Goal: Information Seeking & Learning: Learn about a topic

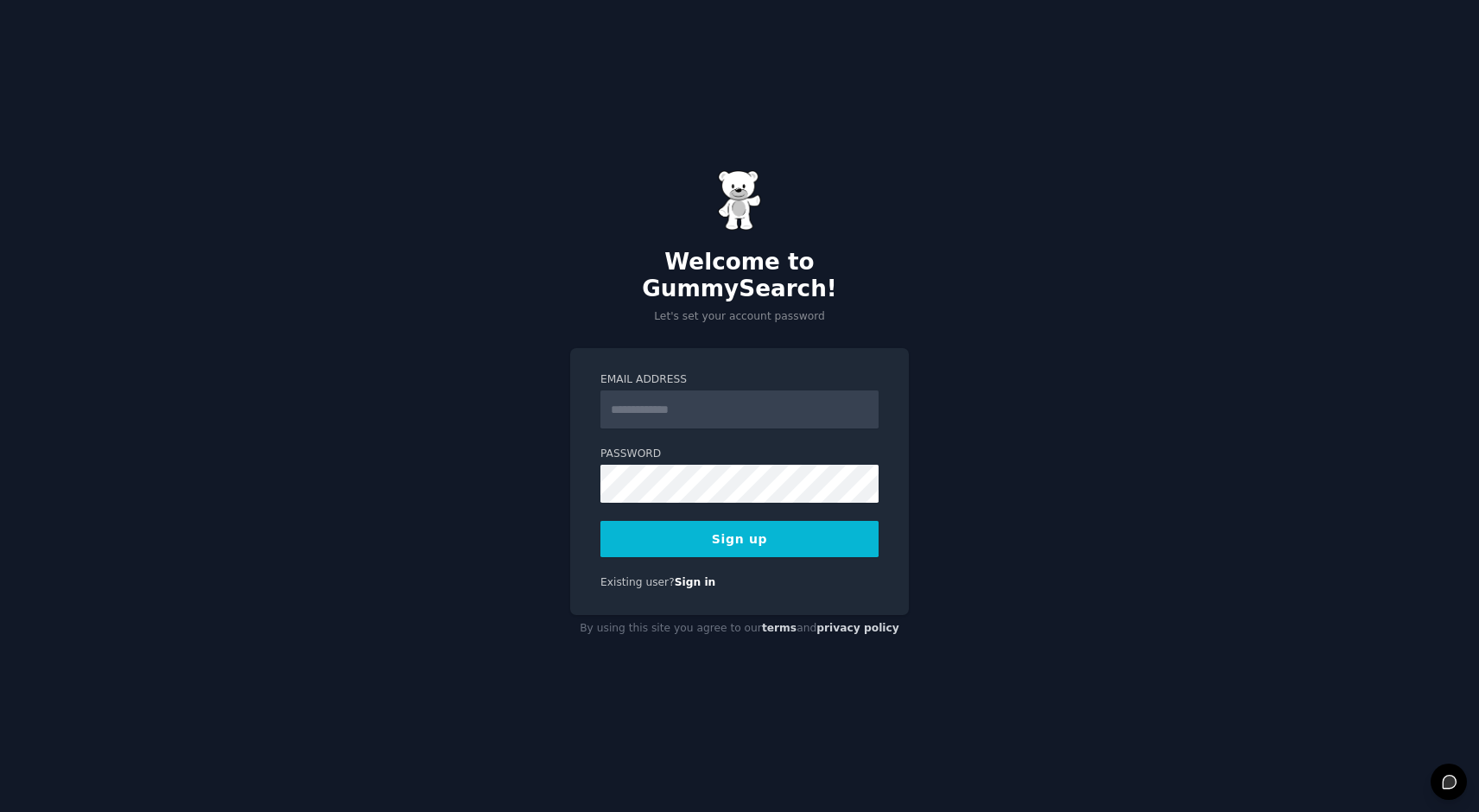
click at [698, 403] on input "Email Address" at bounding box center [739, 409] width 278 height 38
type input "**********"
click at [728, 528] on button "Sign up" at bounding box center [739, 538] width 278 height 36
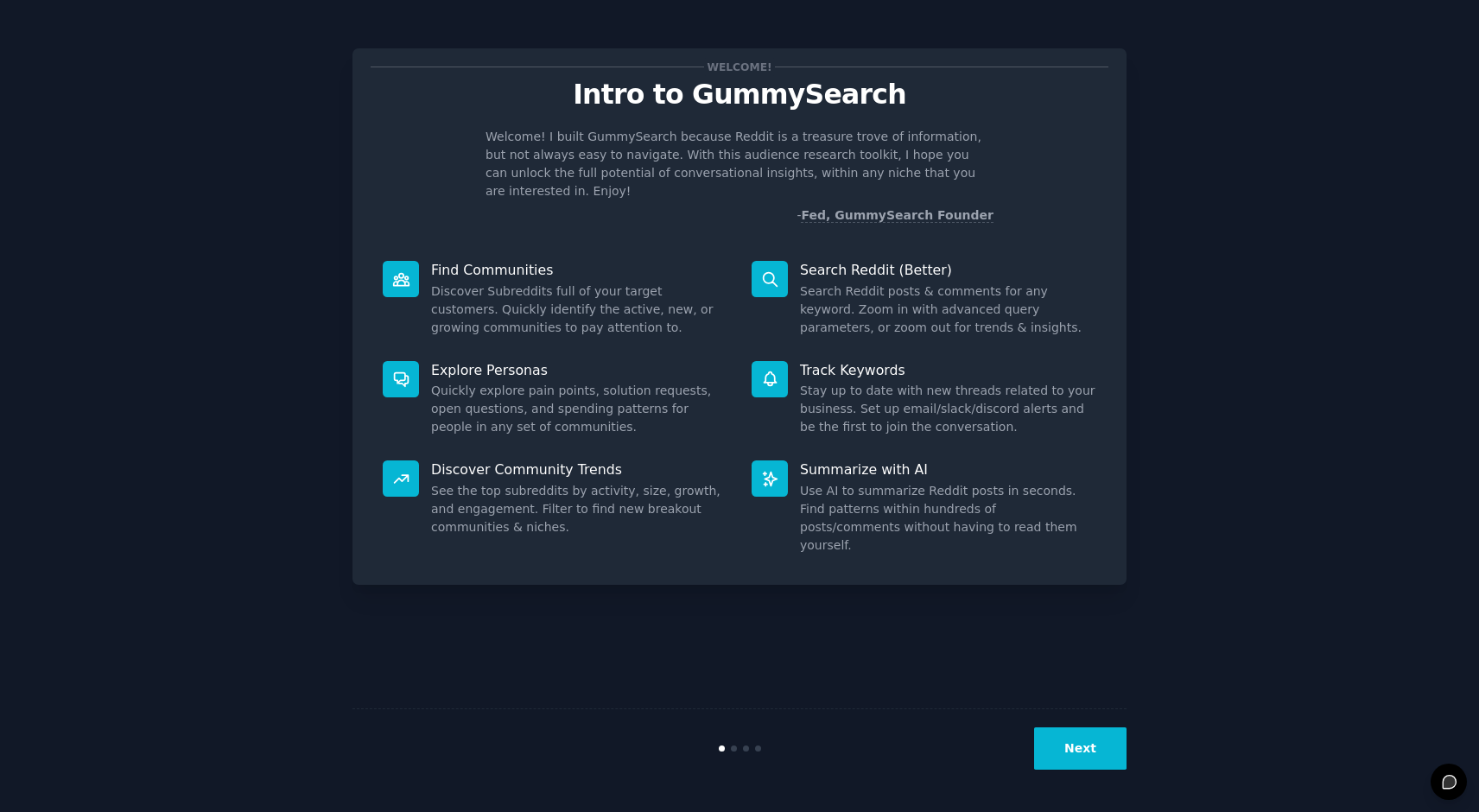
click at [1078, 752] on button "Next" at bounding box center [1080, 748] width 93 height 42
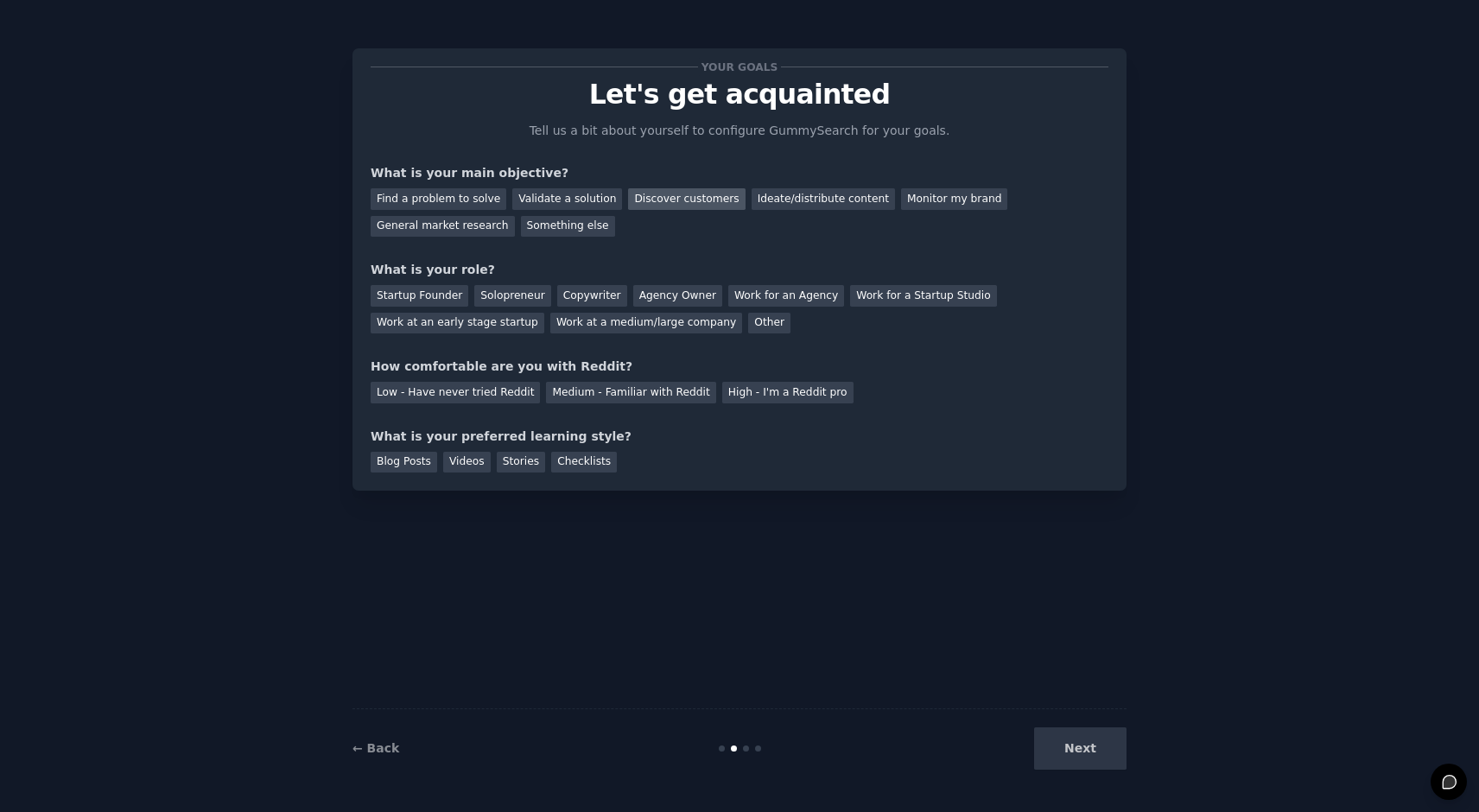
click at [681, 199] on div "Discover customers" at bounding box center [686, 199] width 117 height 21
click at [517, 298] on div "Solopreneur" at bounding box center [512, 296] width 76 height 21
click at [661, 387] on div "Medium - Familiar with Reddit" at bounding box center [630, 392] width 170 height 21
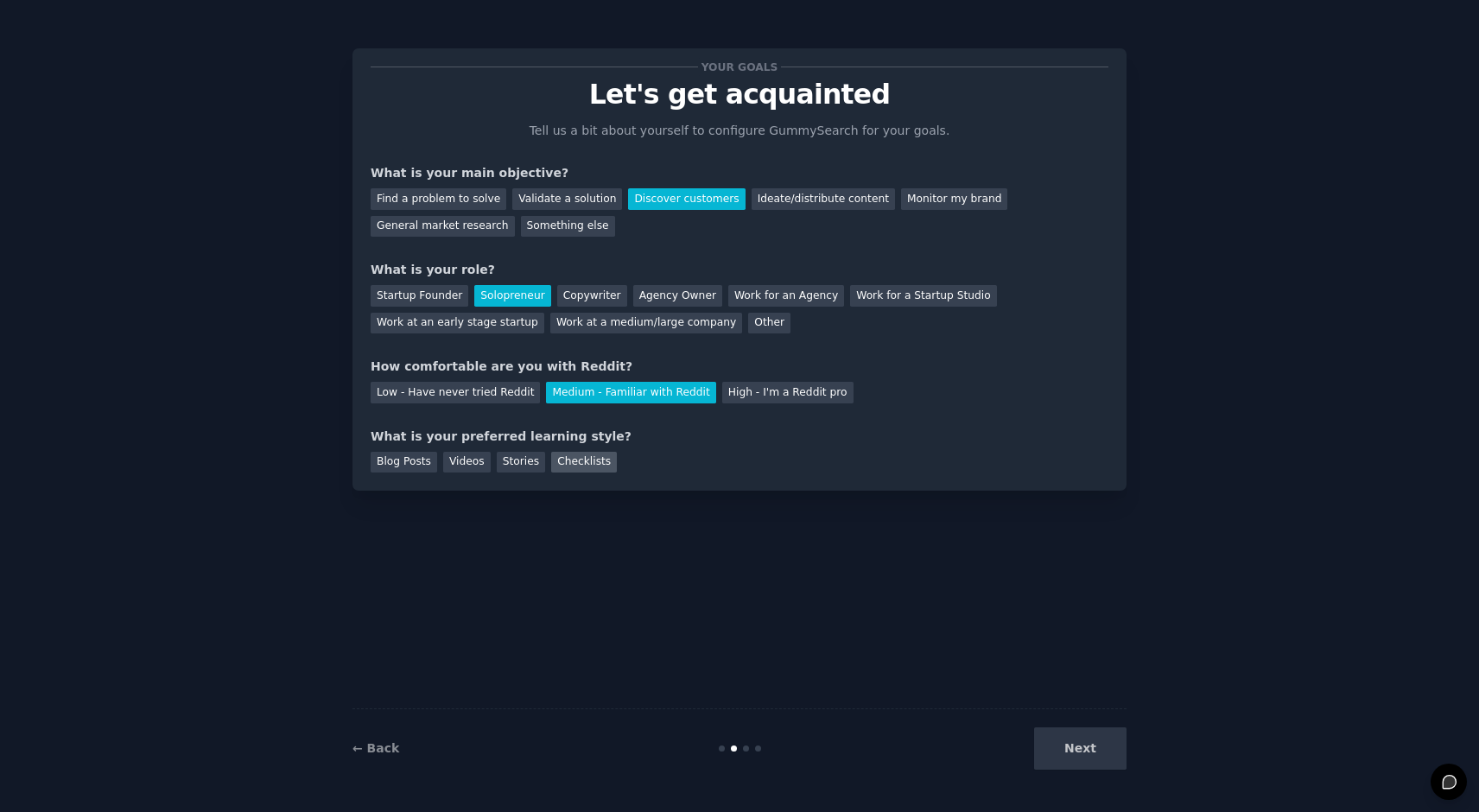
click at [584, 463] on div "Checklists" at bounding box center [584, 462] width 65 height 21
click at [1071, 748] on button "Next" at bounding box center [1080, 748] width 93 height 42
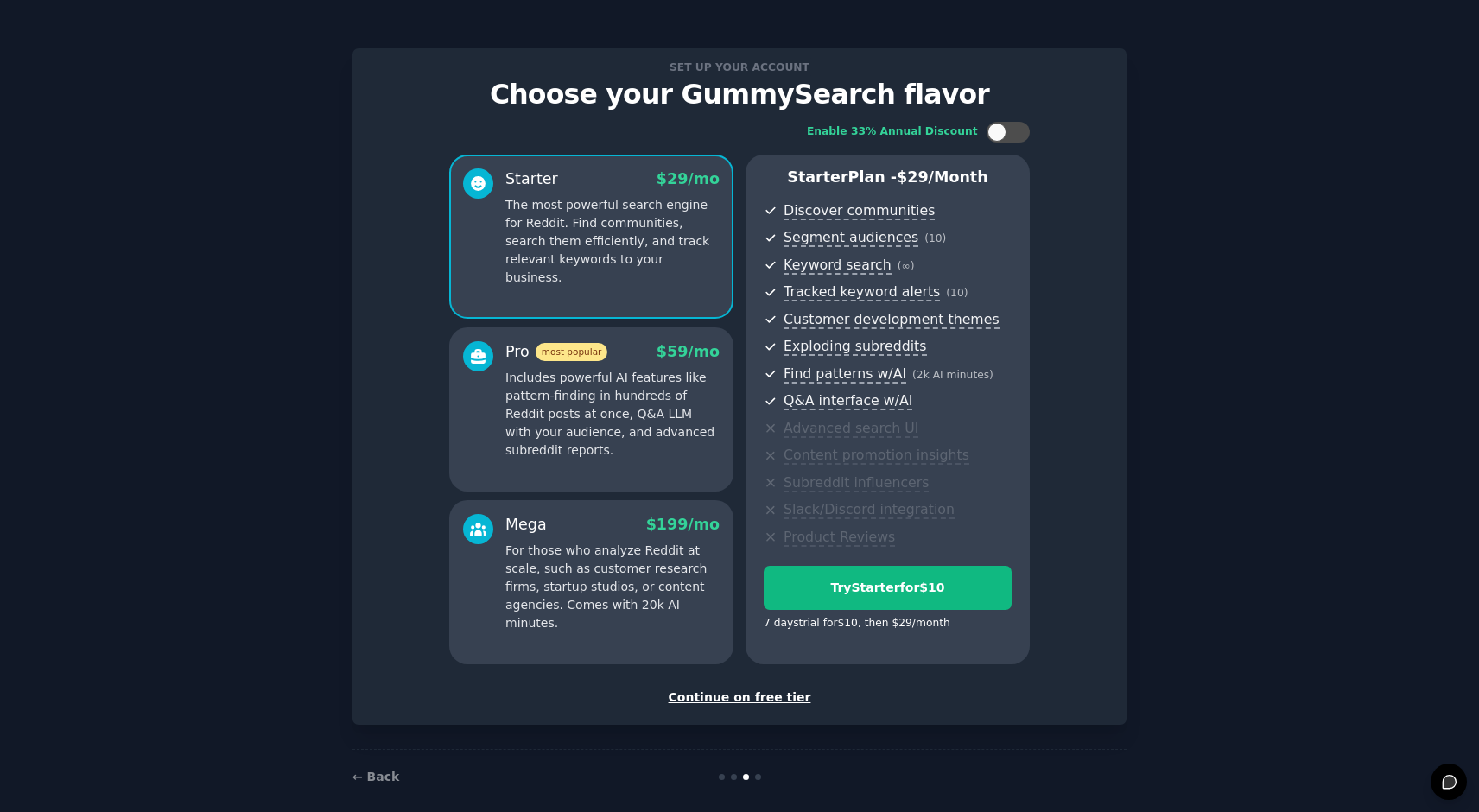
click at [773, 698] on div "Continue on free tier" at bounding box center [739, 697] width 737 height 19
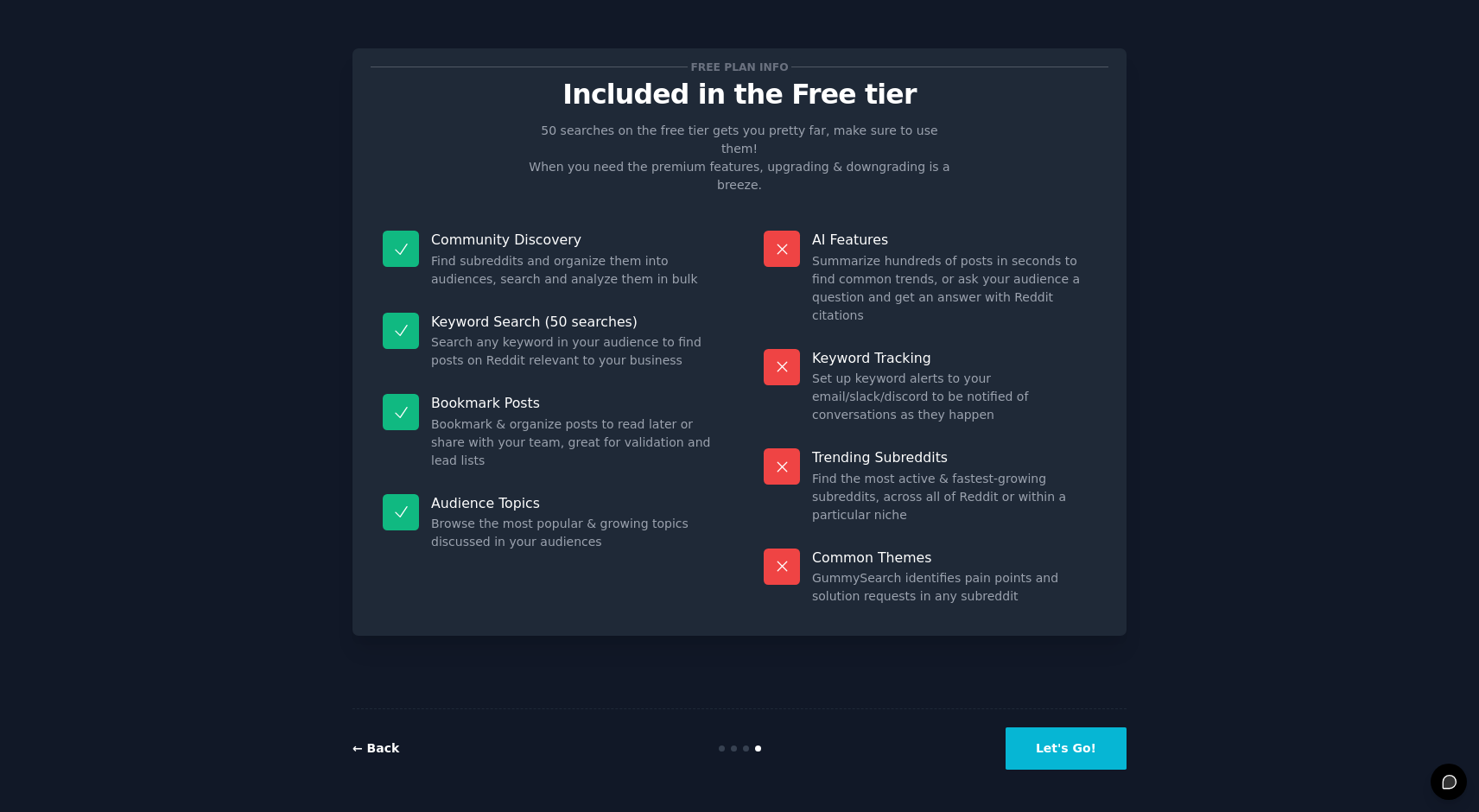
click at [382, 749] on link "← Back" at bounding box center [375, 748] width 47 height 14
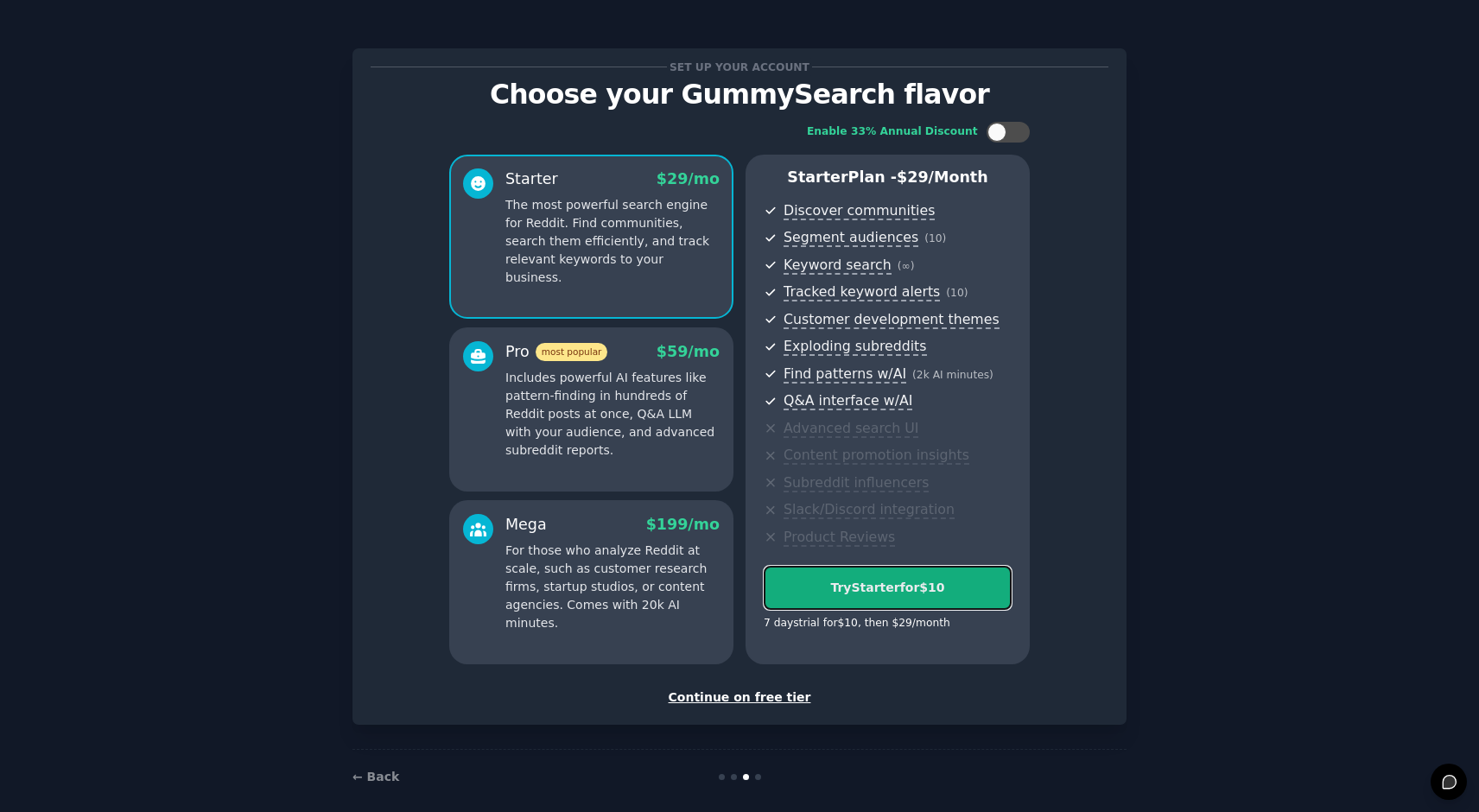
click at [877, 590] on div "Try Starter for $10" at bounding box center [887, 587] width 246 height 19
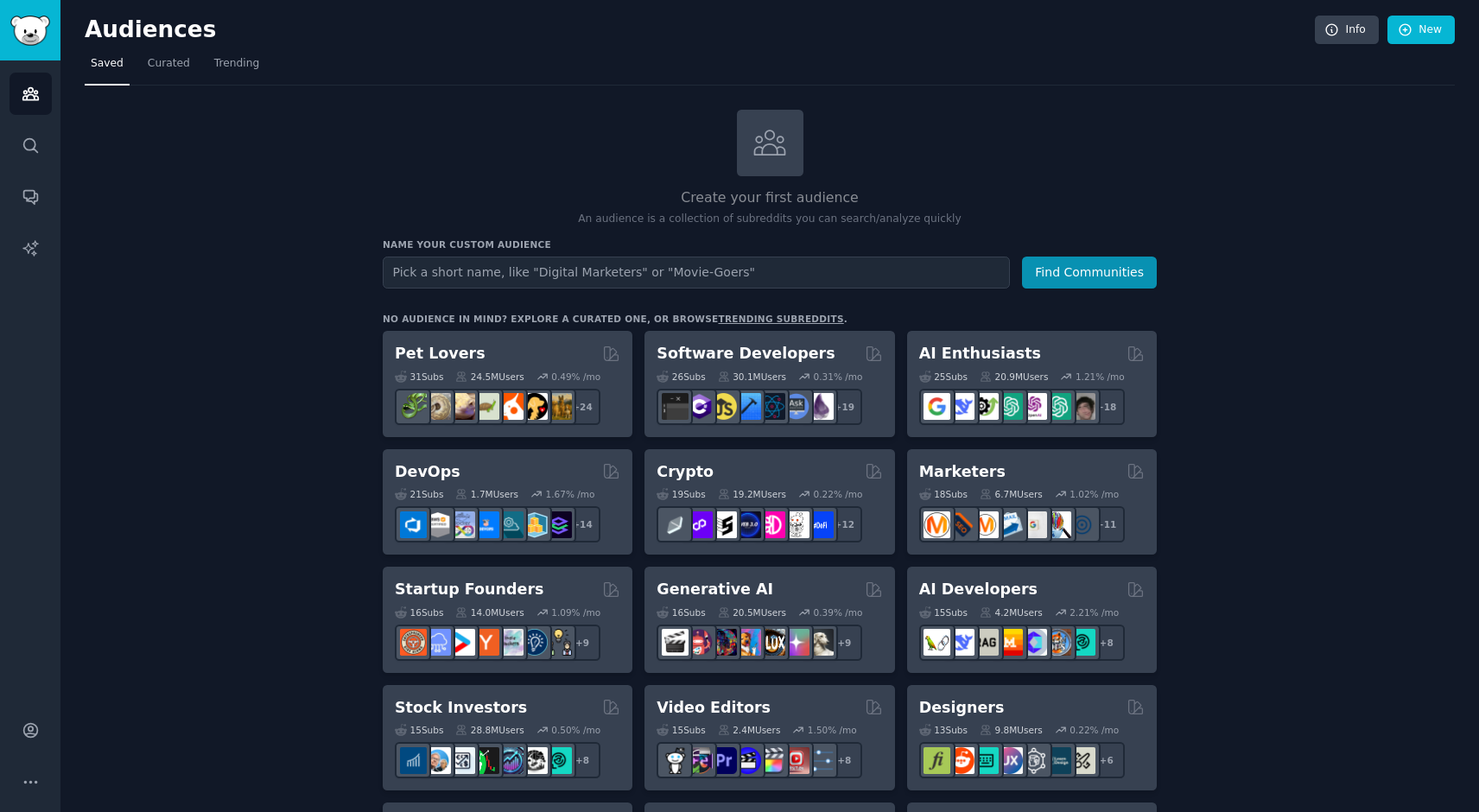
click at [752, 269] on input "text" at bounding box center [696, 273] width 627 height 32
type input "UK Indian businessmen"
click at [1069, 274] on button "Find Communities" at bounding box center [1089, 273] width 135 height 32
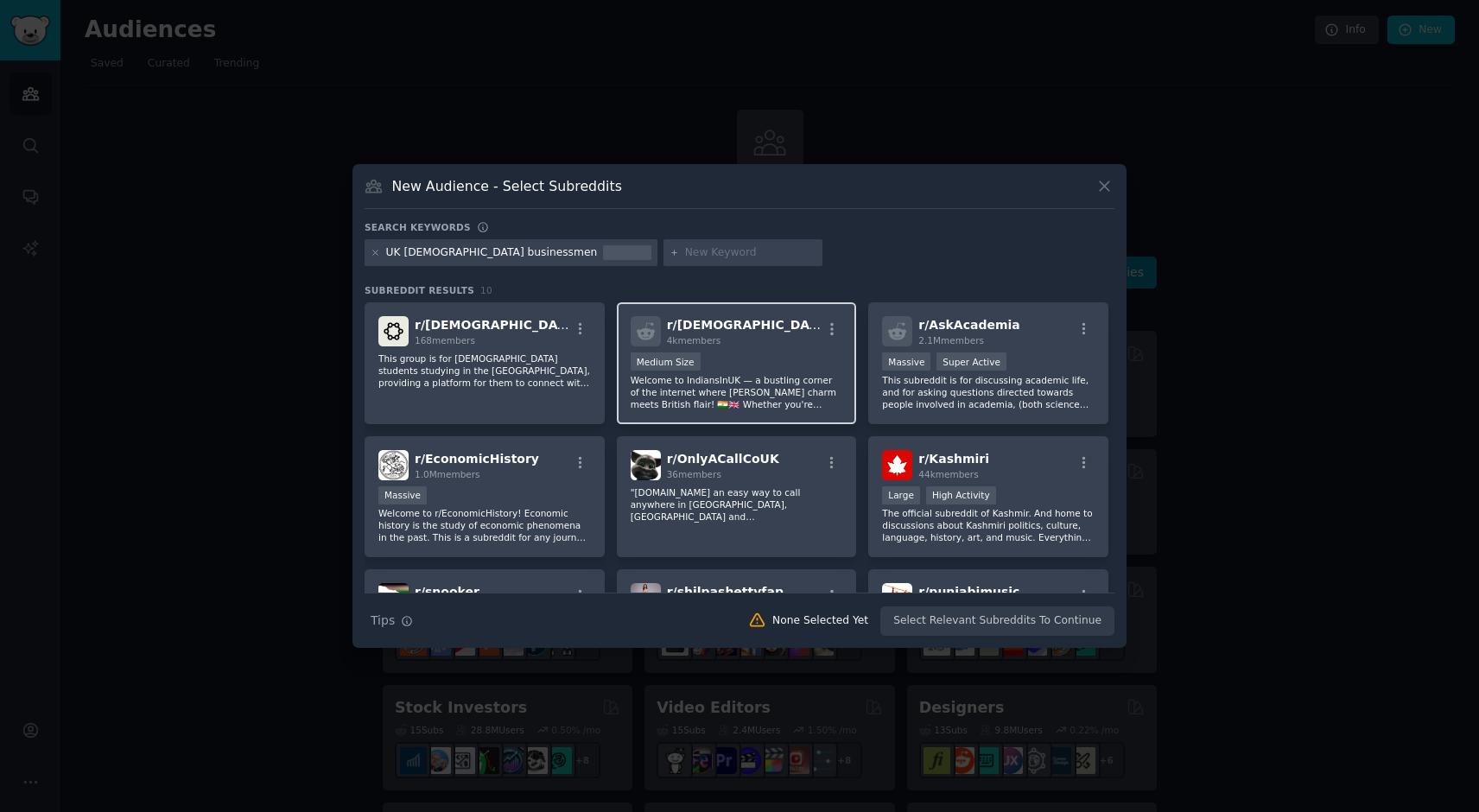
click at [739, 346] on div "4k members" at bounding box center [743, 341] width 155 height 12
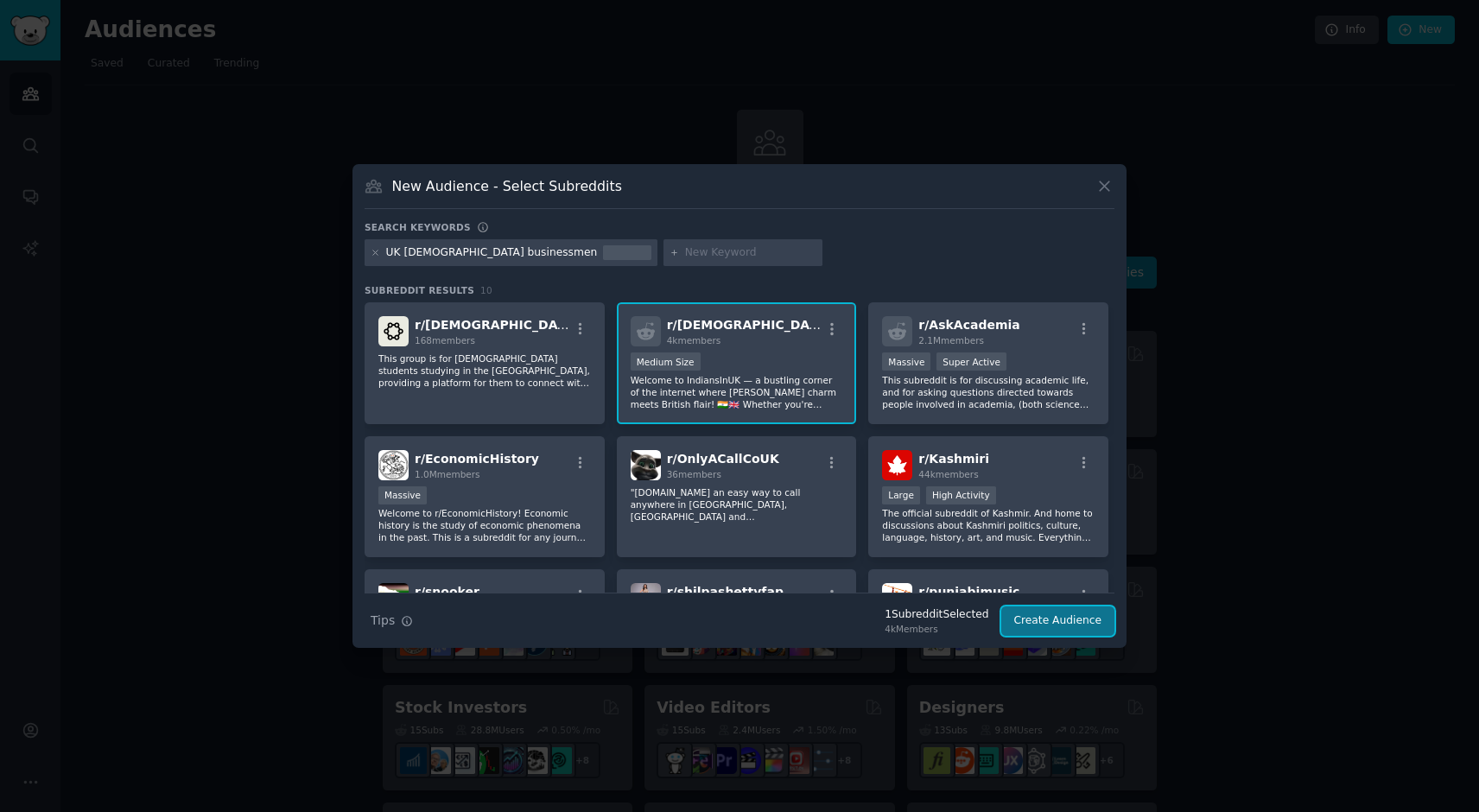
click at [1065, 621] on button "Create Audience" at bounding box center [1058, 620] width 114 height 29
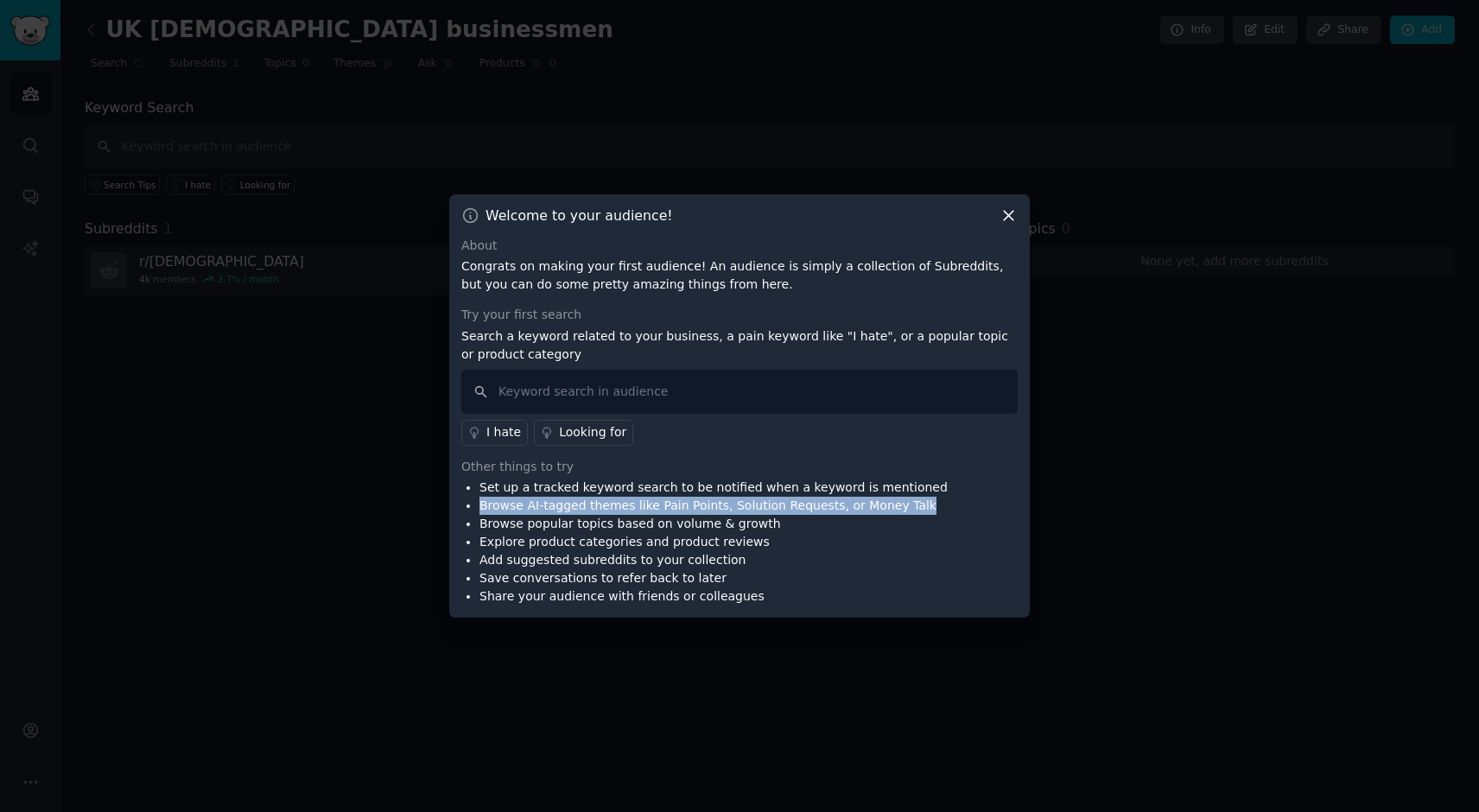
drag, startPoint x: 908, startPoint y: 508, endPoint x: 476, endPoint y: 510, distance: 432.0
click at [476, 510] on div "Set up a tracked keyword search to be notified when a keyword is mentioned Brow…" at bounding box center [739, 542] width 556 height 127
copy li "Browse AI-tagged themes like Pain Points, Solution Requests, or Money Talk"
click at [639, 387] on input "text" at bounding box center [739, 392] width 556 height 44
paste input "Browse AI-tagged themes like Pain Points, Solution Requests, or Money Talk"
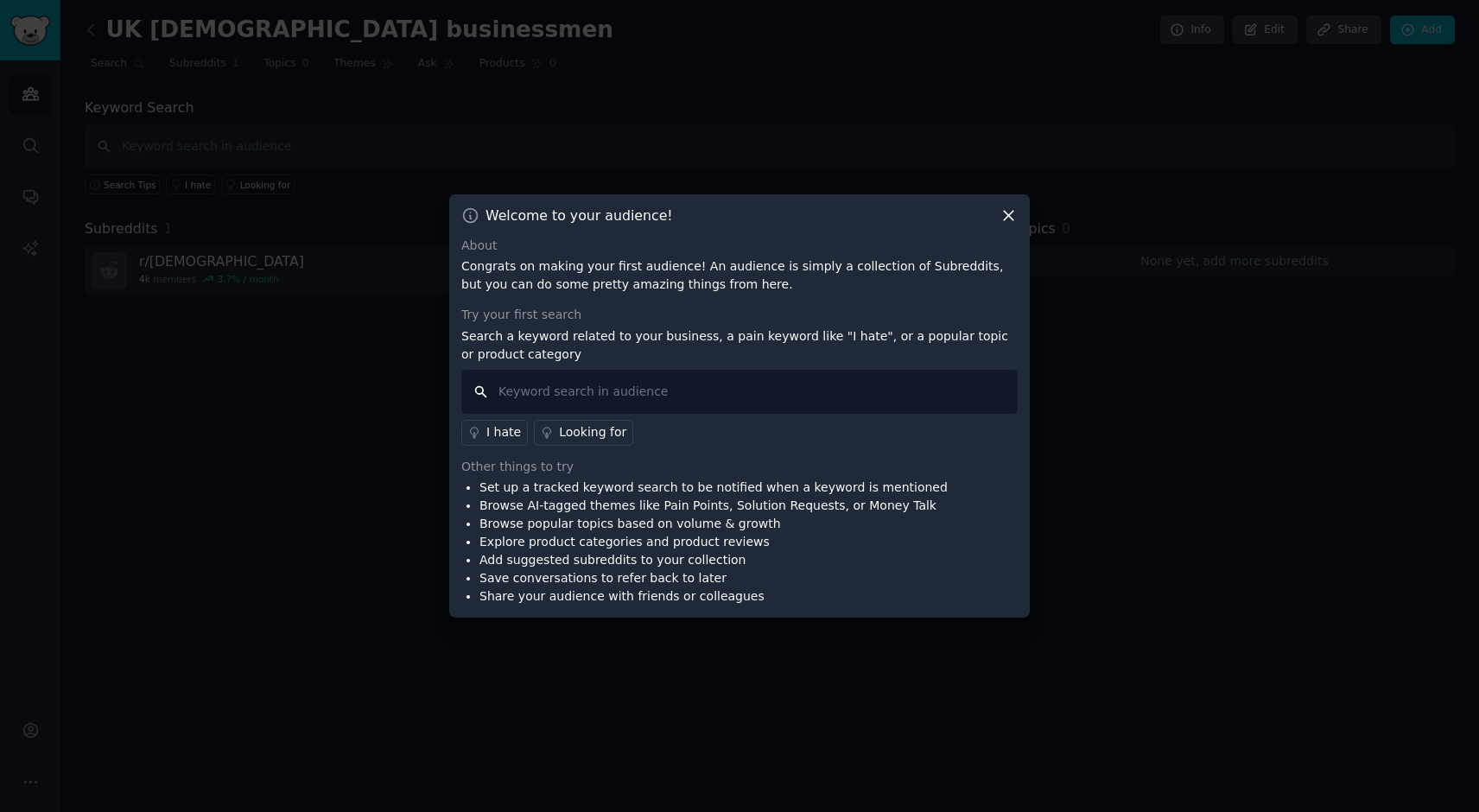
type input "Browse AI-tagged themes like Pain Points, Solution Requests, or Money Talk"
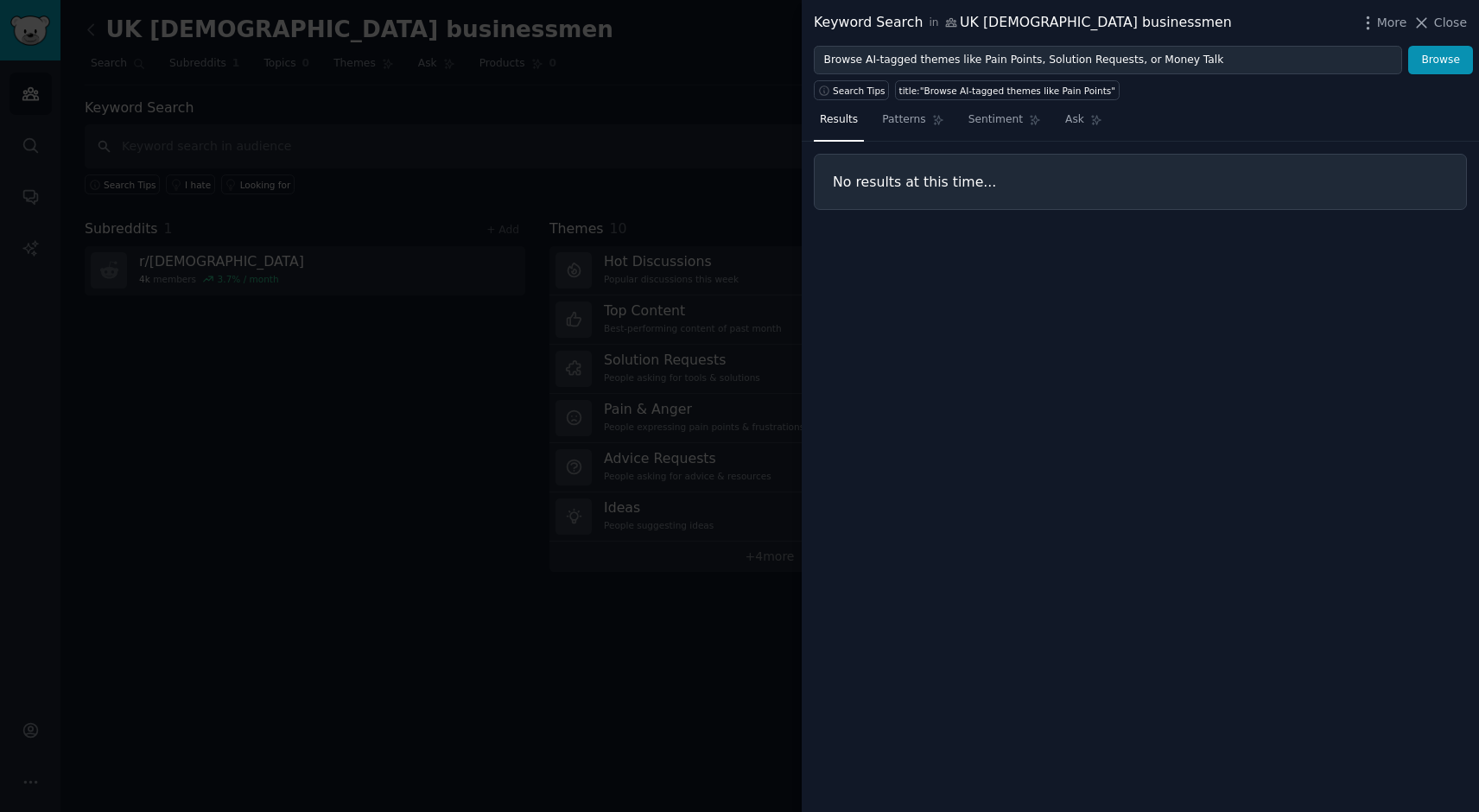
click at [410, 458] on div at bounding box center [739, 406] width 1479 height 812
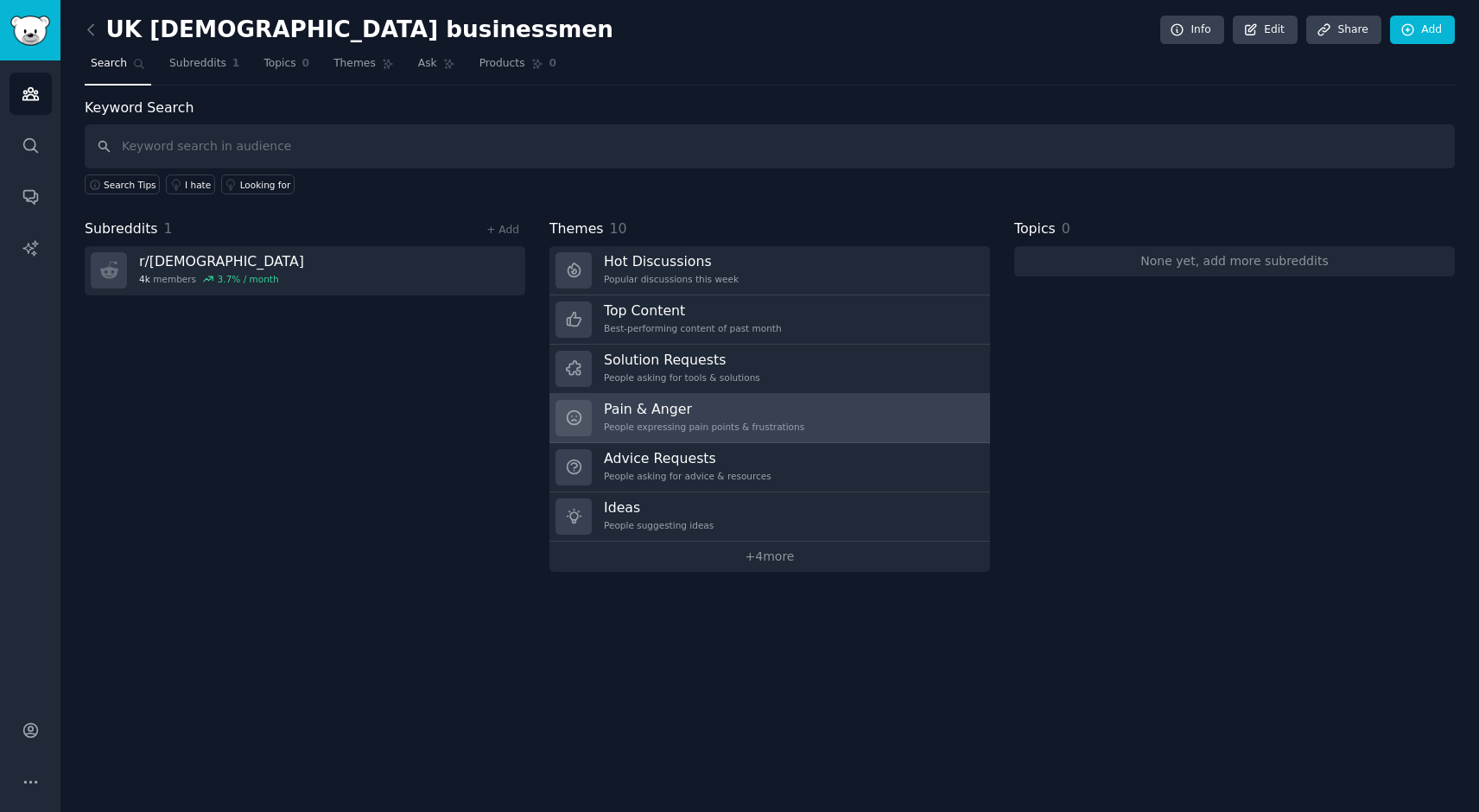
click at [662, 405] on h3 "Pain & Anger" at bounding box center [704, 409] width 200 height 19
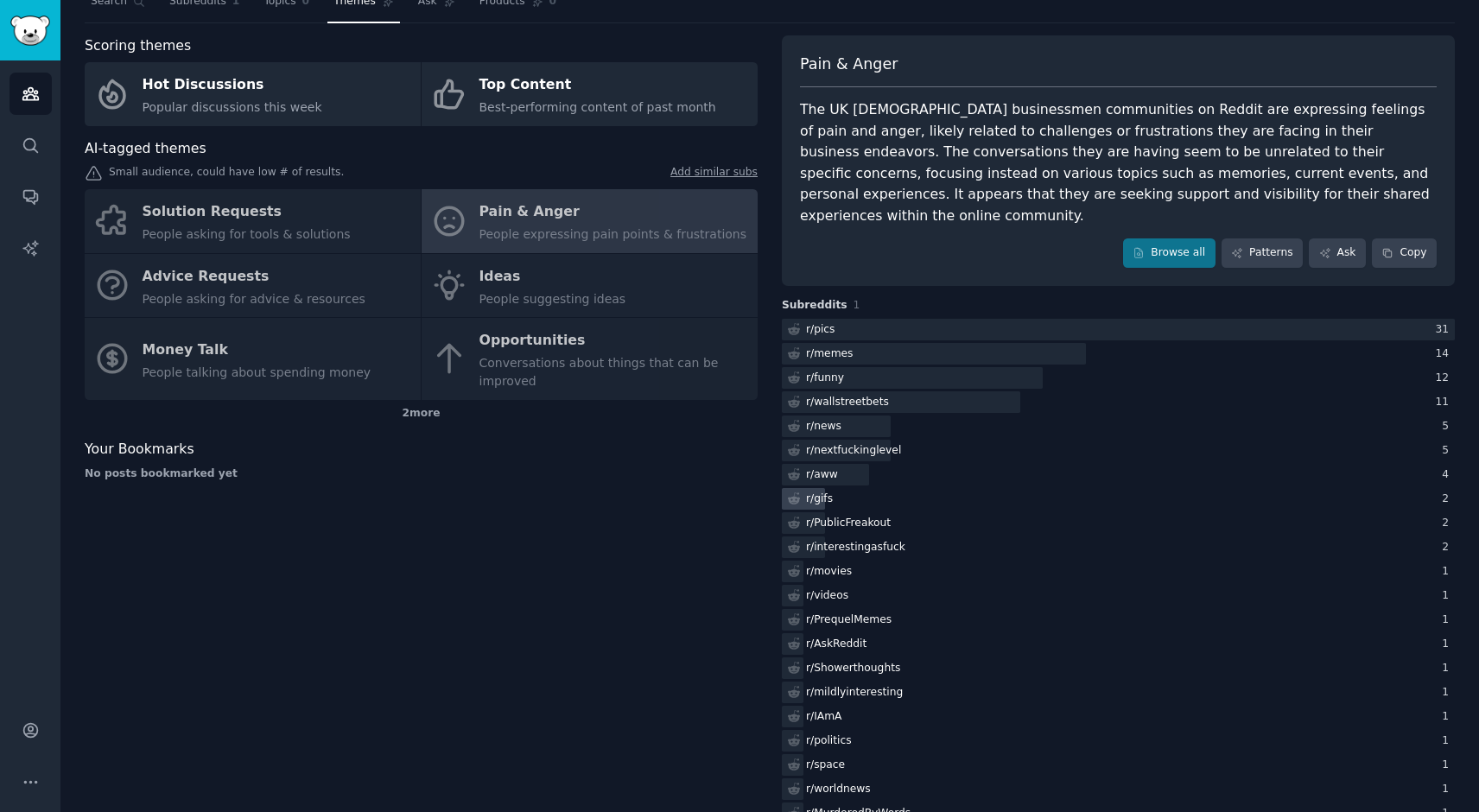
scroll to position [79, 0]
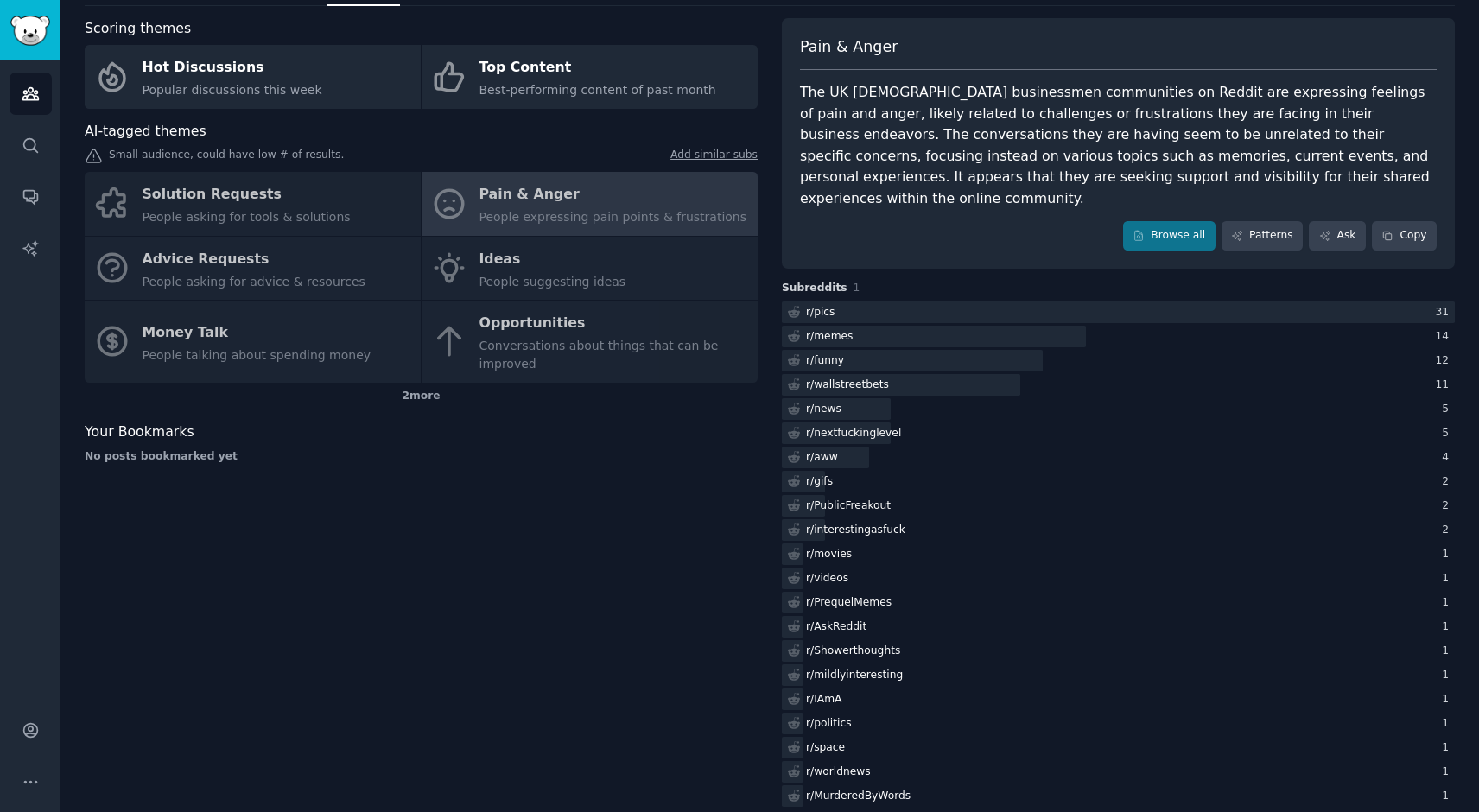
click at [226, 200] on div "Solution Requests People asking for tools & solutions Pain & Anger People expre…" at bounding box center [421, 277] width 673 height 211
click at [223, 192] on div "Solution Requests People asking for tools & solutions Pain & Anger People expre…" at bounding box center [421, 277] width 673 height 211
click at [244, 187] on div "Solution Requests People asking for tools & solutions Pain & Anger People expre…" at bounding box center [421, 277] width 673 height 211
click at [353, 207] on div "Solution Requests People asking for tools & solutions Pain & Anger People expre…" at bounding box center [421, 277] width 673 height 211
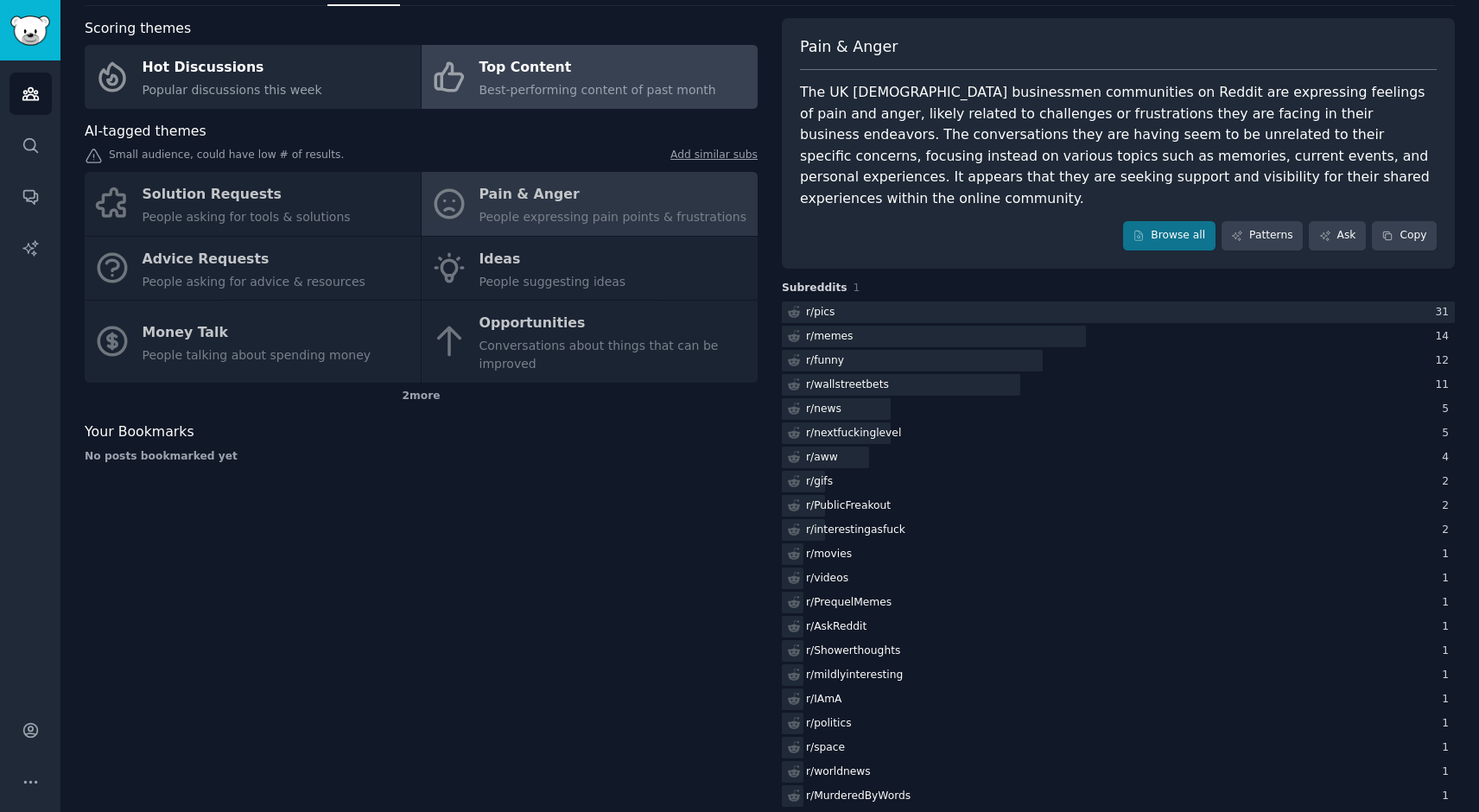
click at [583, 69] on div "Top Content" at bounding box center [598, 68] width 237 height 27
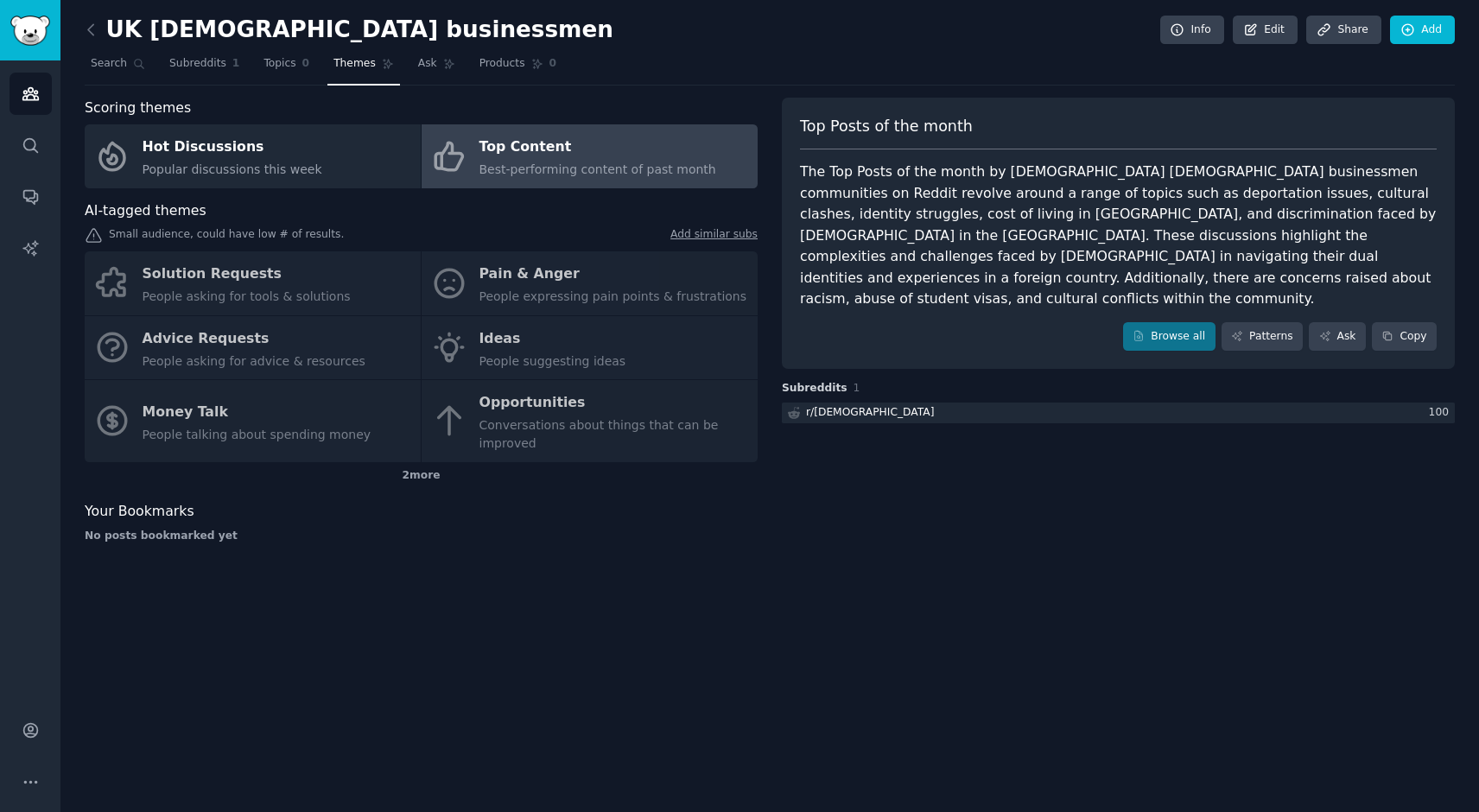
click at [251, 281] on div "Solution Requests People asking for tools & solutions Pain & Anger People expre…" at bounding box center [421, 357] width 673 height 211
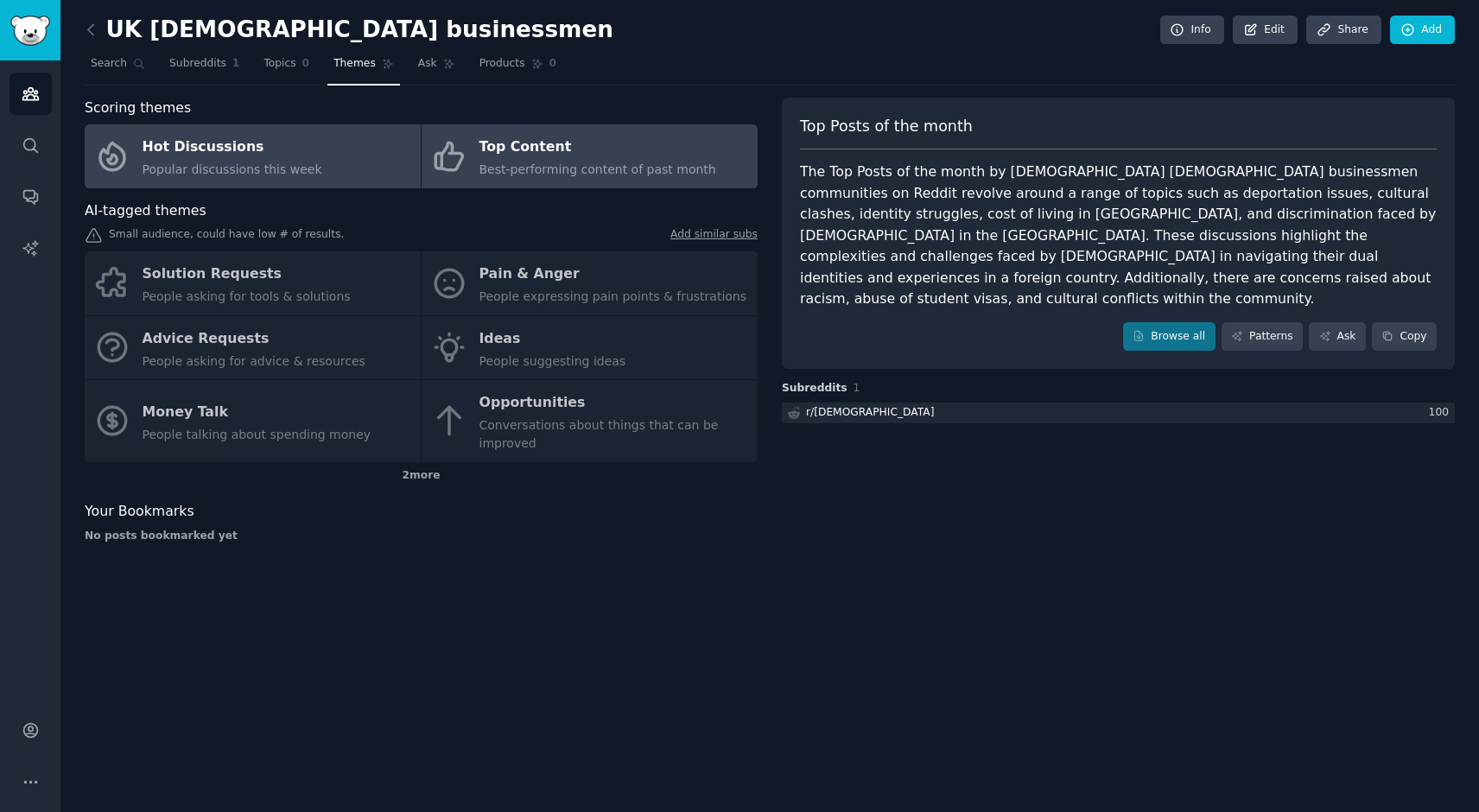
click at [266, 157] on div "Hot Discussions" at bounding box center [231, 147] width 179 height 27
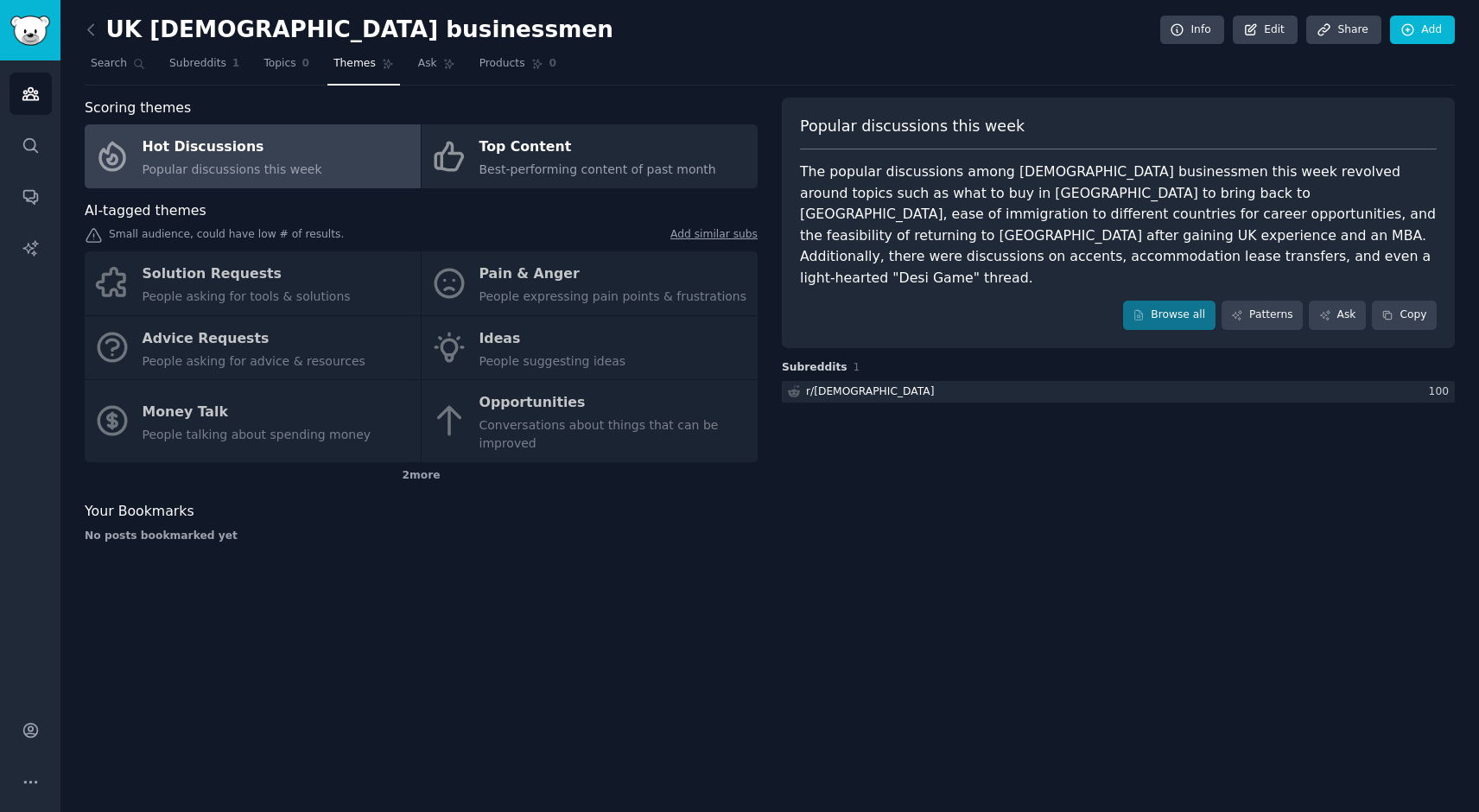
click at [214, 274] on div "Solution Requests People asking for tools & solutions Pain & Anger People expre…" at bounding box center [421, 357] width 673 height 211
click at [375, 289] on div "Solution Requests People asking for tools & solutions Pain & Anger People expre…" at bounding box center [421, 357] width 673 height 211
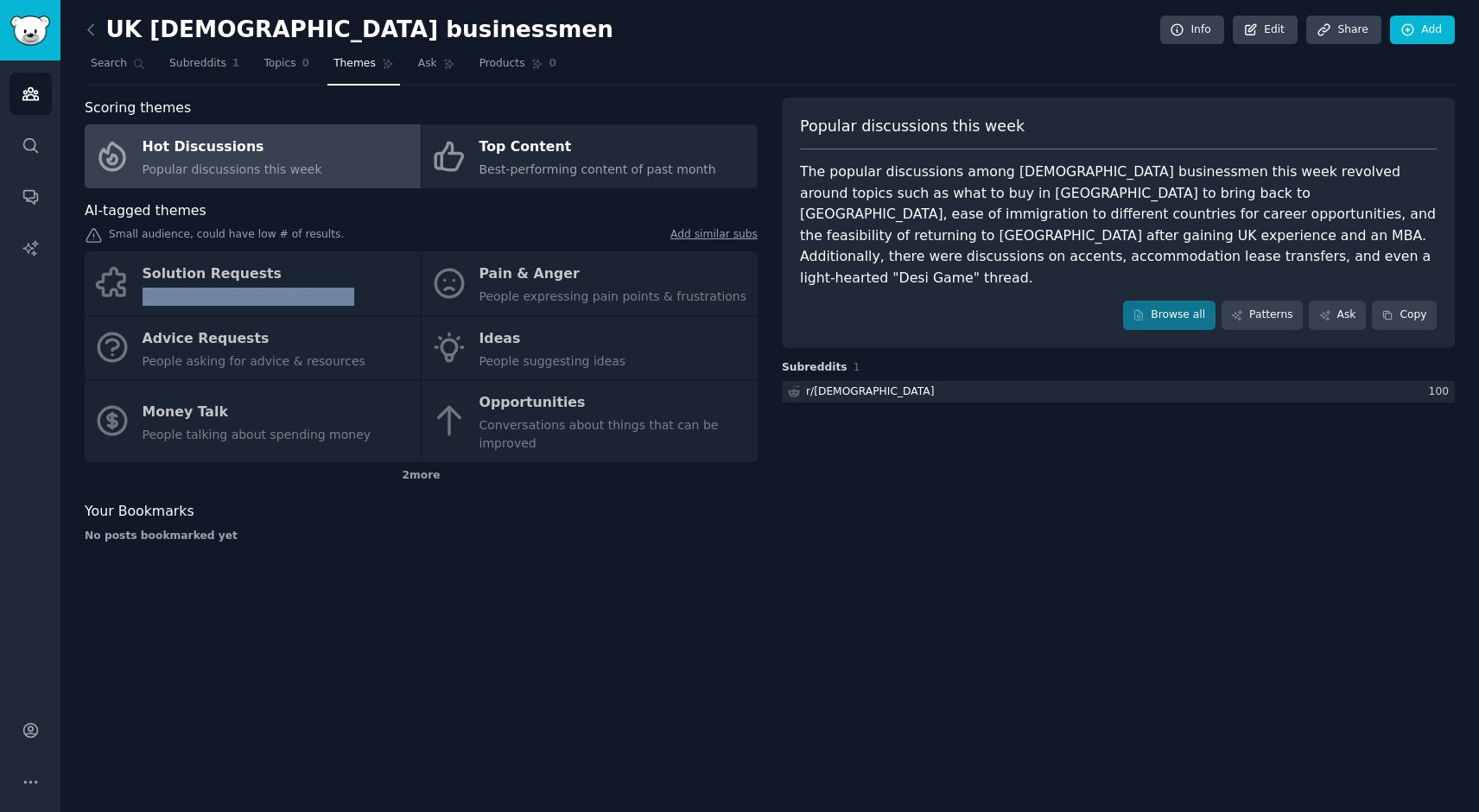
click at [375, 289] on div "Solution Requests People asking for tools & solutions Pain & Anger People expre…" at bounding box center [421, 357] width 673 height 211
click at [298, 413] on div "Solution Requests People asking for tools & solutions Pain & Anger People expre…" at bounding box center [421, 357] width 673 height 211
click at [599, 284] on div "Solution Requests People asking for tools & solutions Pain & Anger People expre…" at bounding box center [421, 357] width 673 height 211
click at [114, 67] on span "Search" at bounding box center [109, 64] width 36 height 16
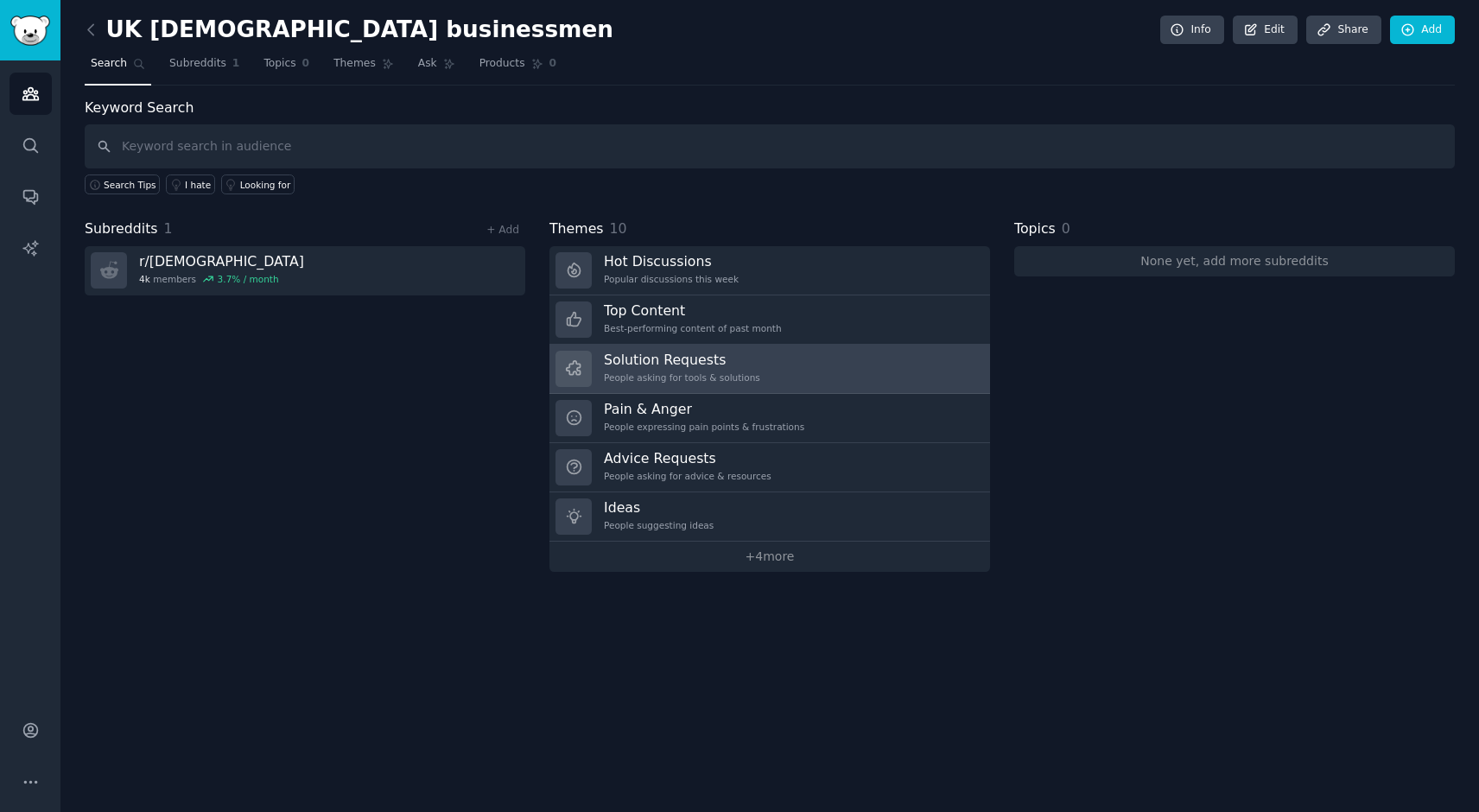
click at [687, 367] on h3 "Solution Requests" at bounding box center [682, 359] width 156 height 19
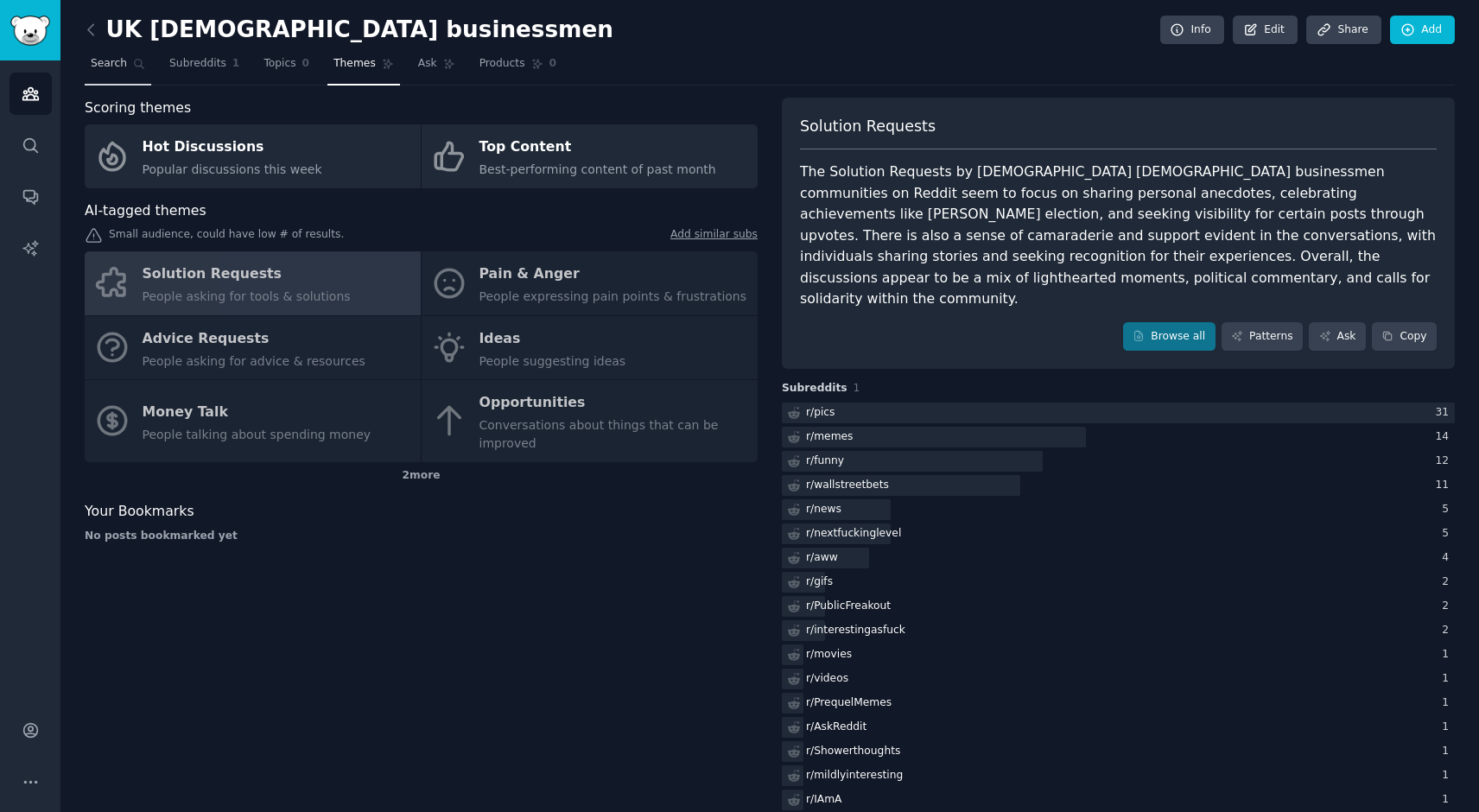
click at [116, 63] on span "Search" at bounding box center [109, 64] width 36 height 16
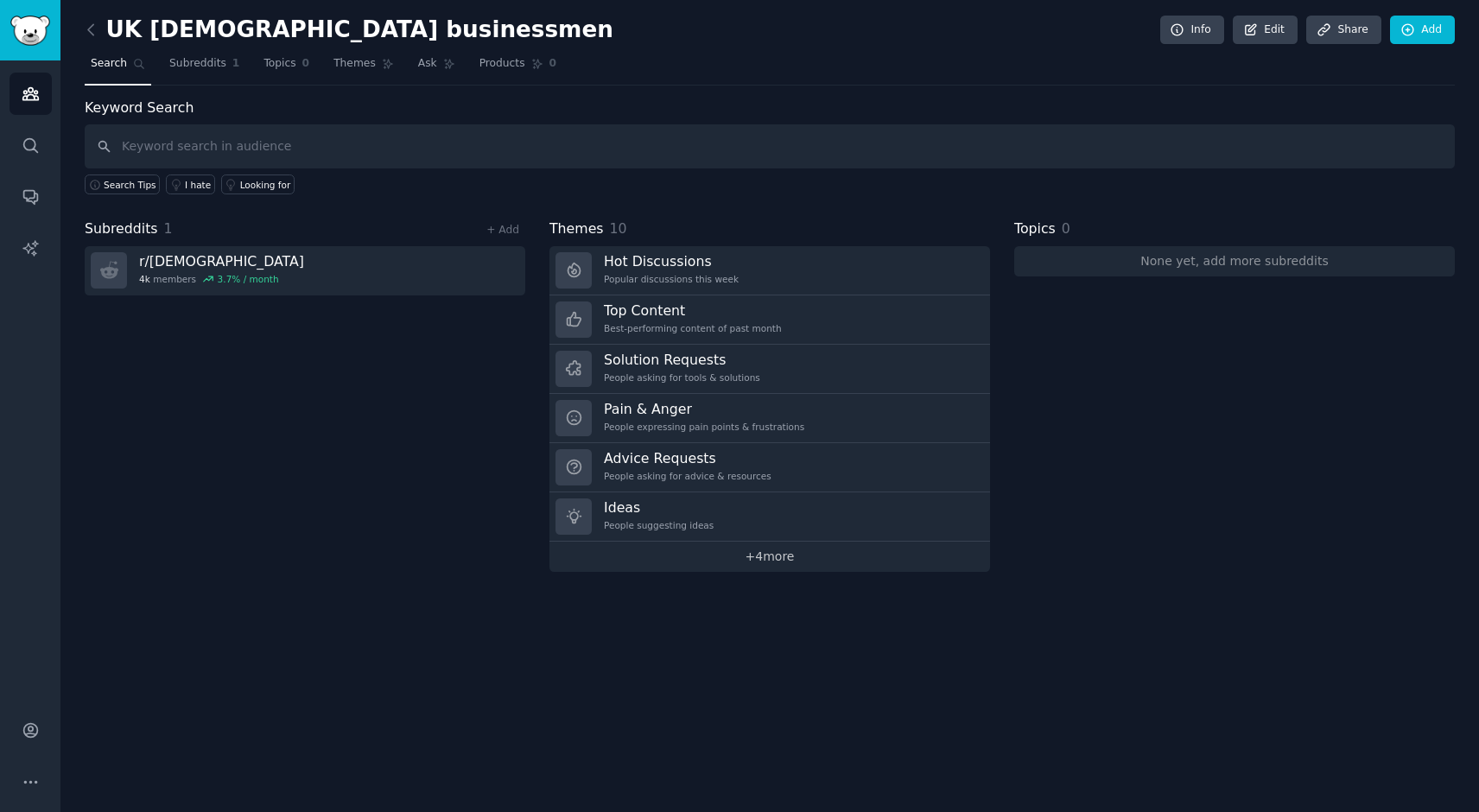
click at [758, 557] on link "+ 4 more" at bounding box center [769, 556] width 441 height 30
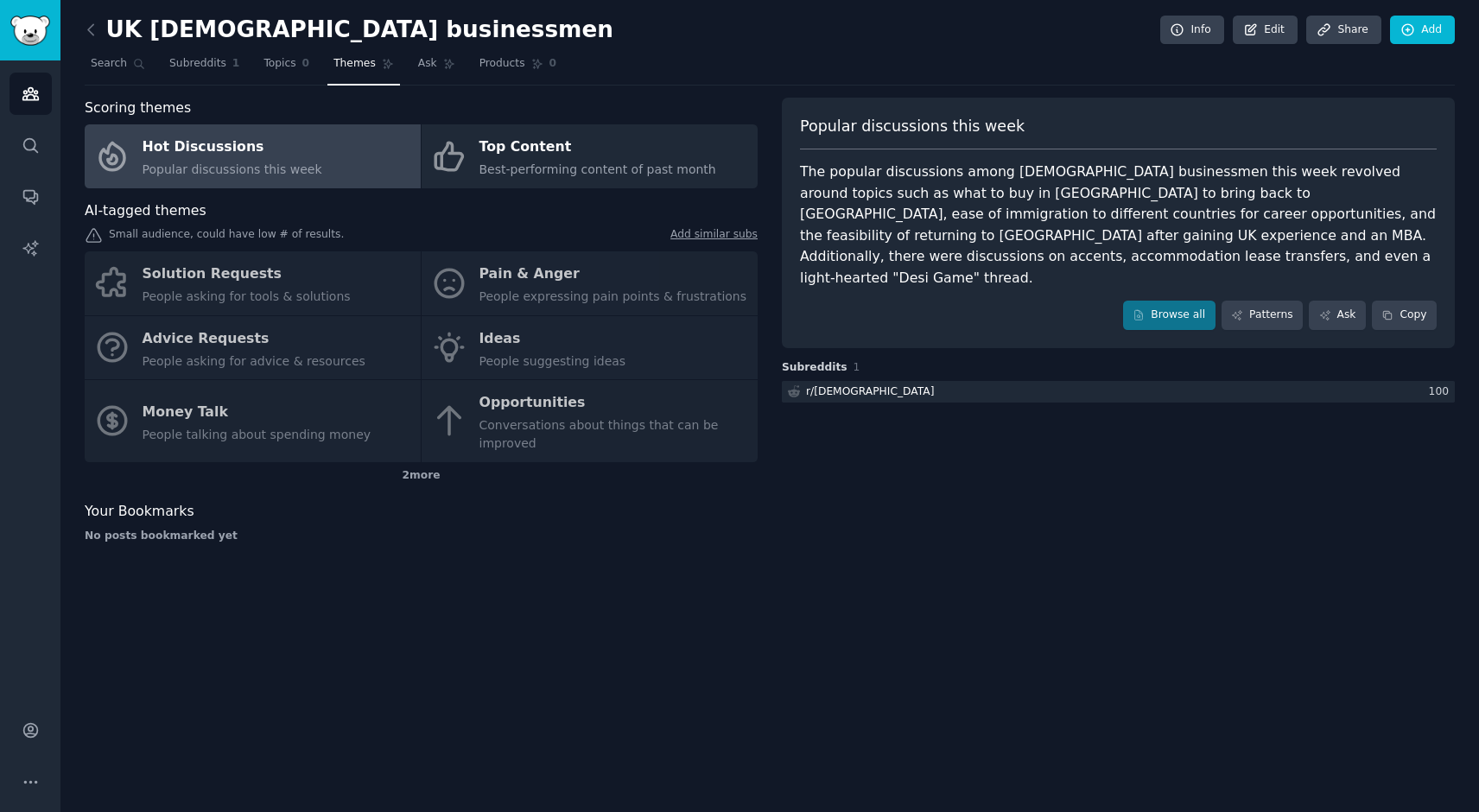
click at [229, 414] on div "Solution Requests People asking for tools & solutions Pain & Anger People expre…" at bounding box center [421, 357] width 673 height 211
click at [211, 411] on div "Solution Requests People asking for tools & solutions Pain & Anger People expre…" at bounding box center [421, 357] width 673 height 211
click at [128, 70] on link "Search" at bounding box center [117, 68] width 66 height 35
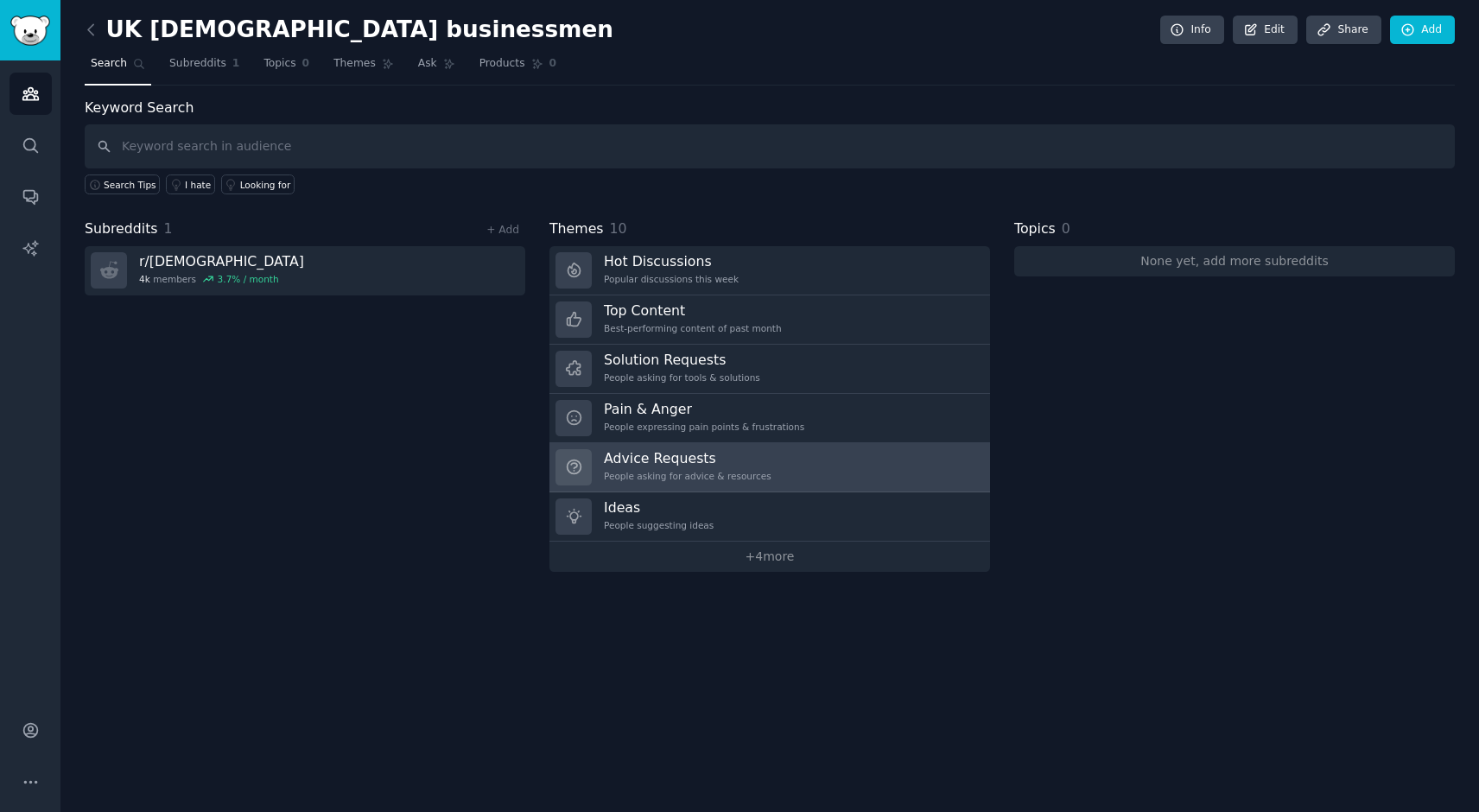
click at [687, 462] on h3 "Advice Requests" at bounding box center [688, 458] width 168 height 19
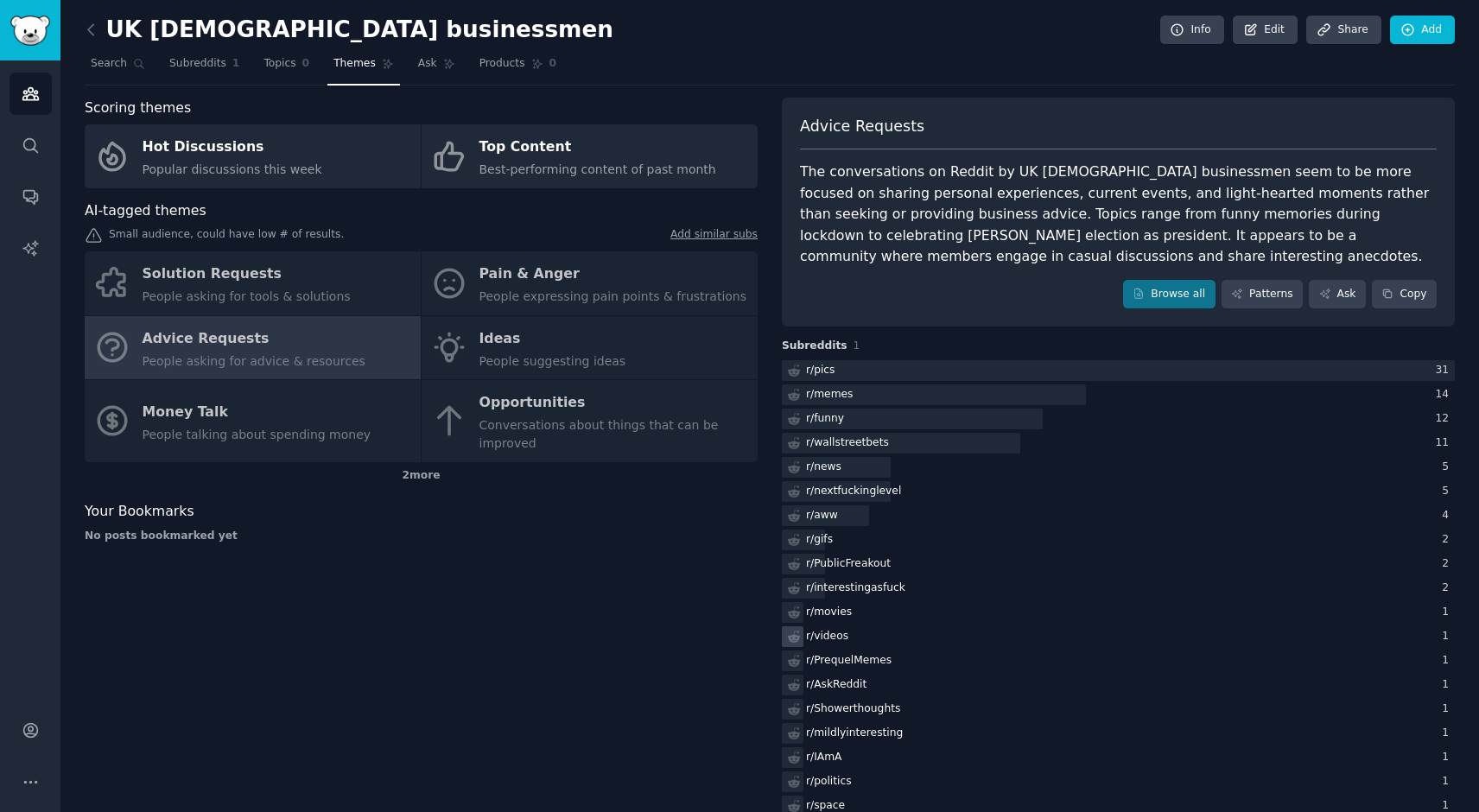
scroll to position [79, 0]
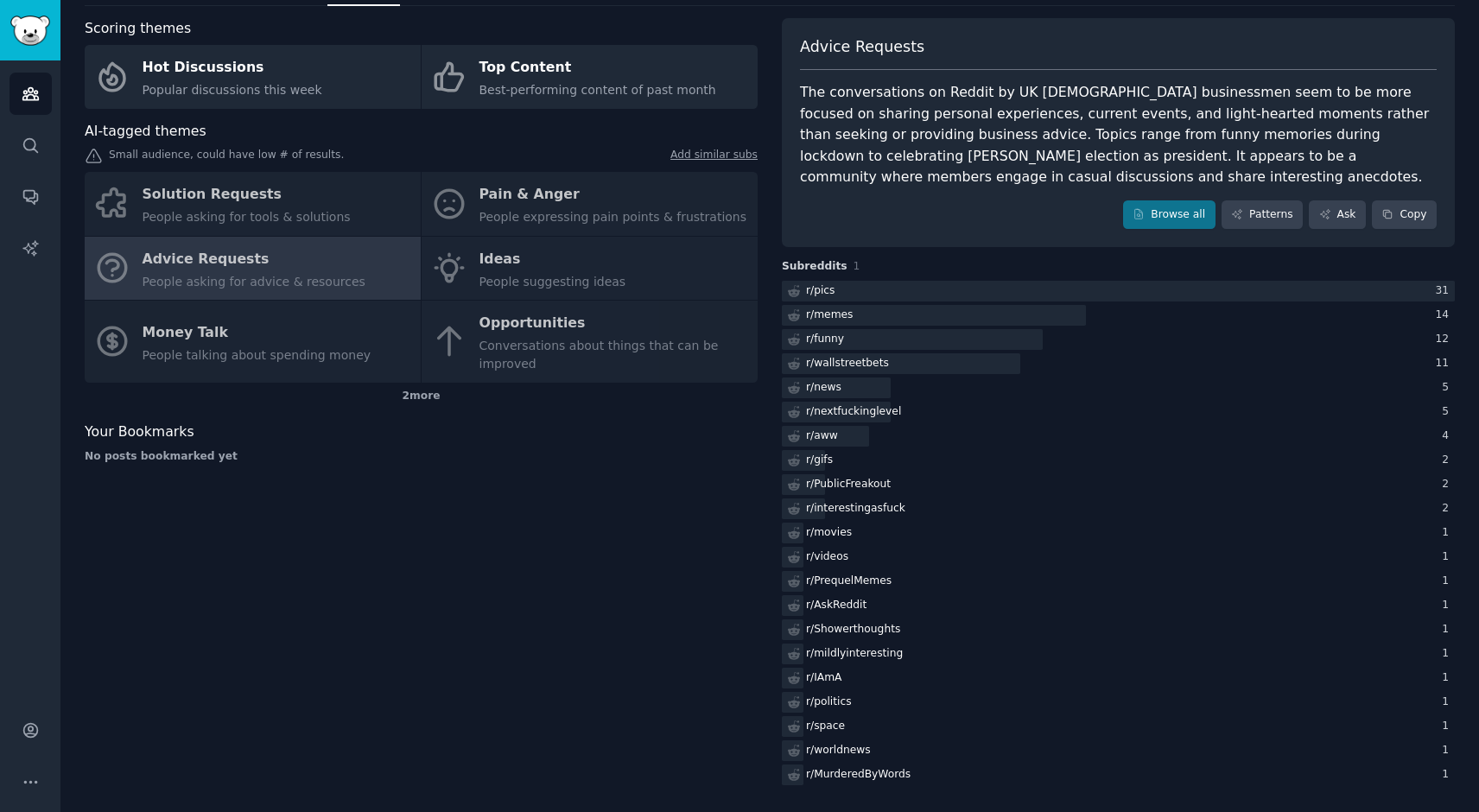
click at [116, 343] on div "Solution Requests People asking for tools & solutions Pain & Anger People expre…" at bounding box center [421, 277] width 673 height 211
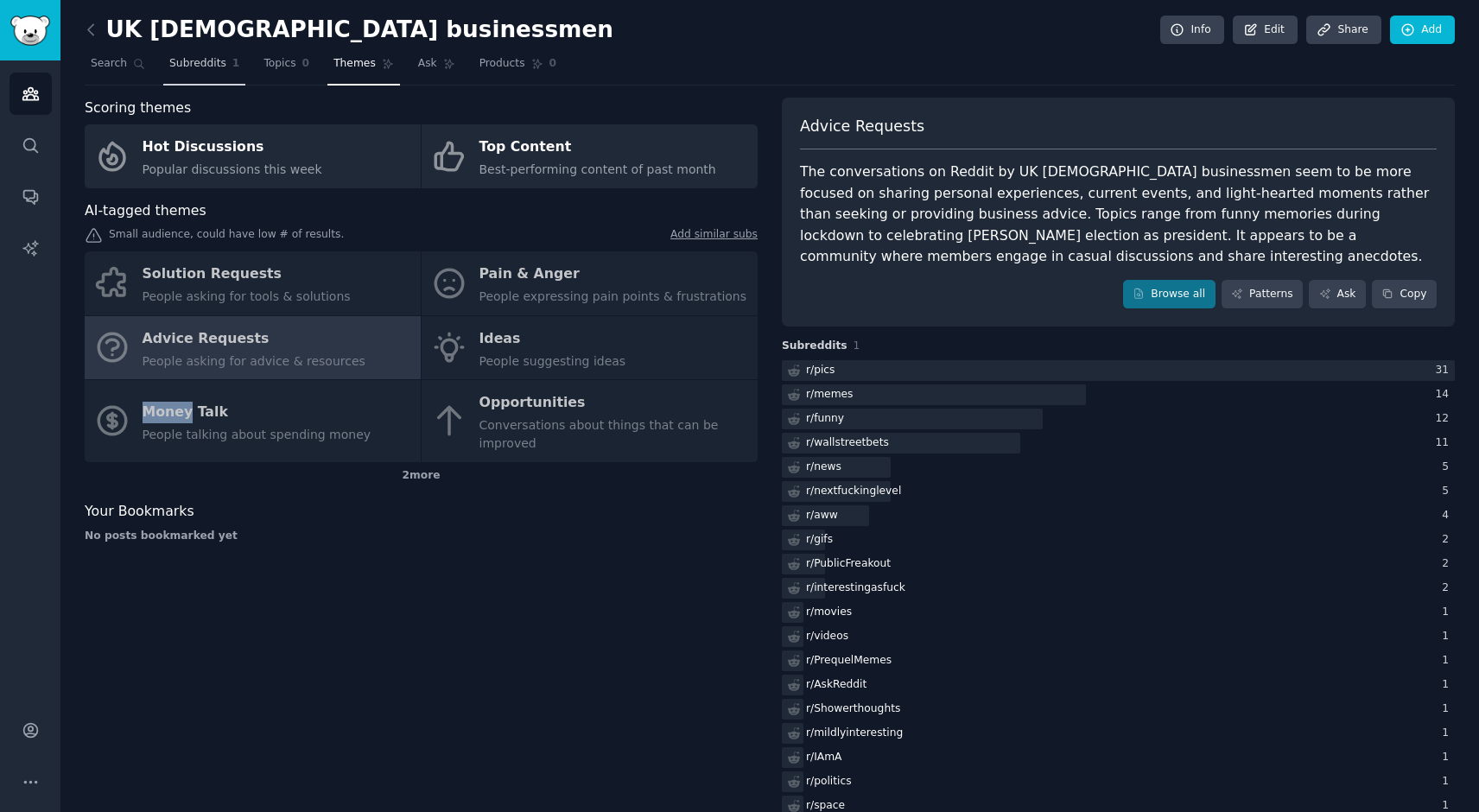
click at [206, 64] on span "Subreddits" at bounding box center [198, 64] width 57 height 16
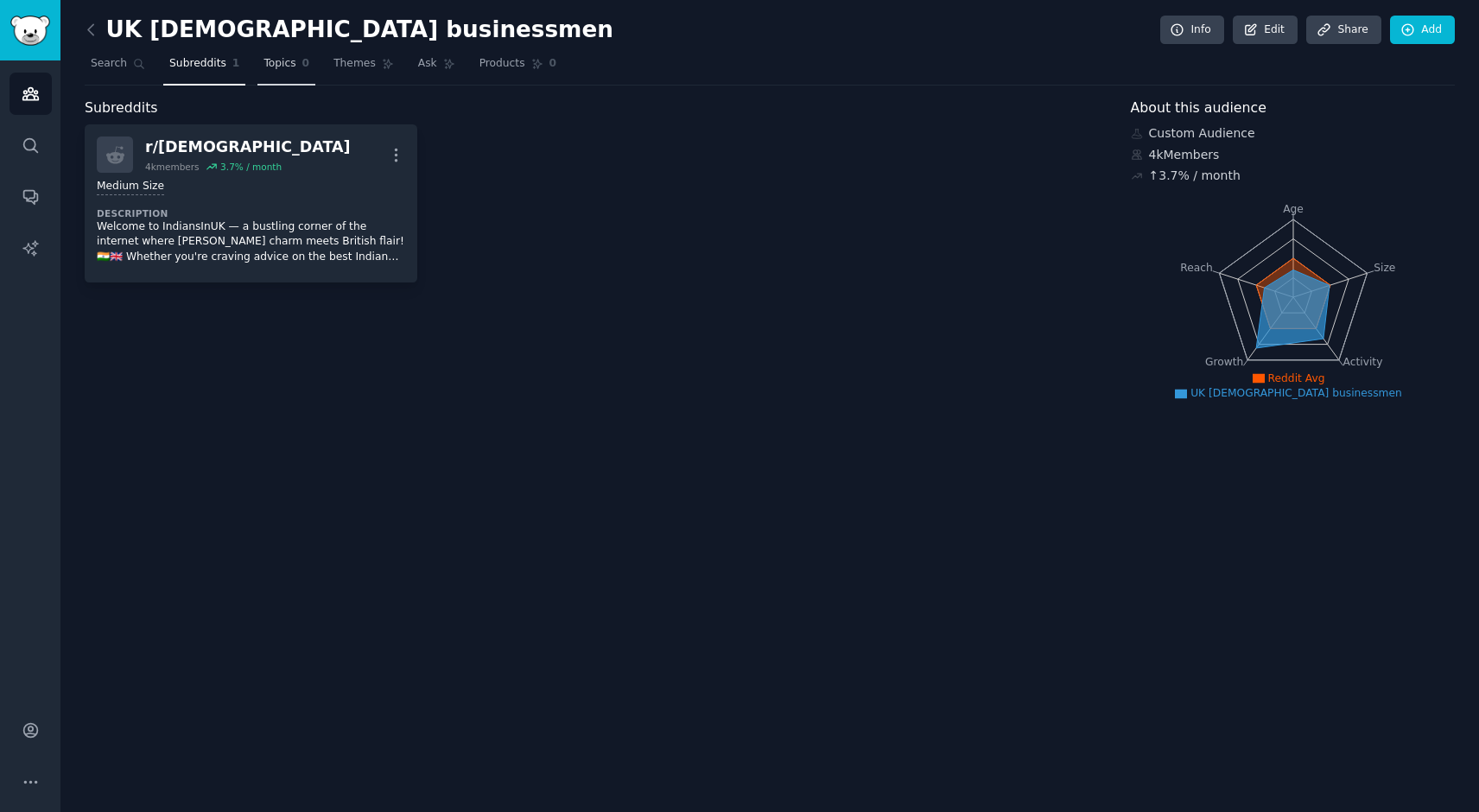
click at [290, 65] on span "Topics" at bounding box center [279, 64] width 32 height 16
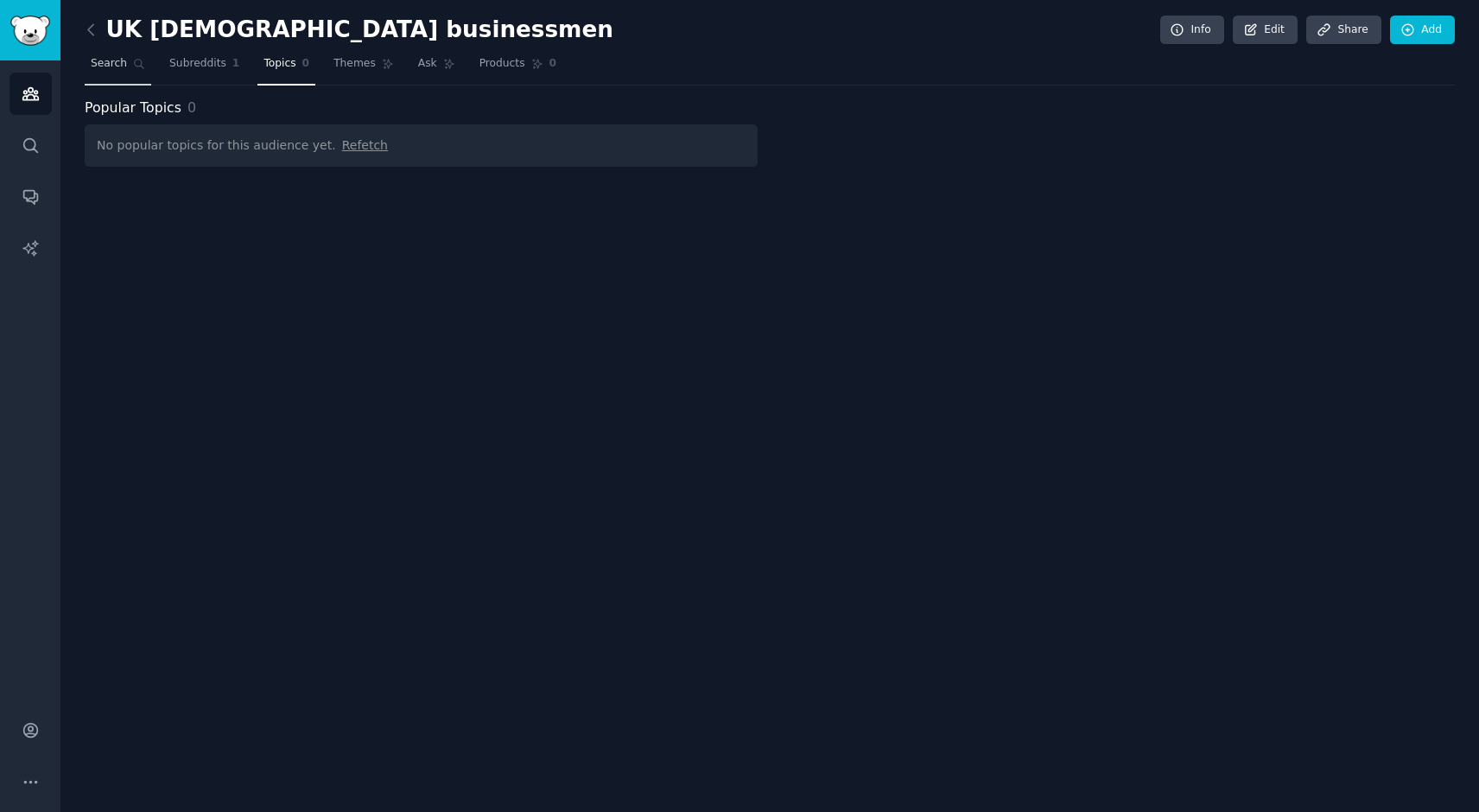
click at [125, 65] on span "Search" at bounding box center [109, 64] width 36 height 16
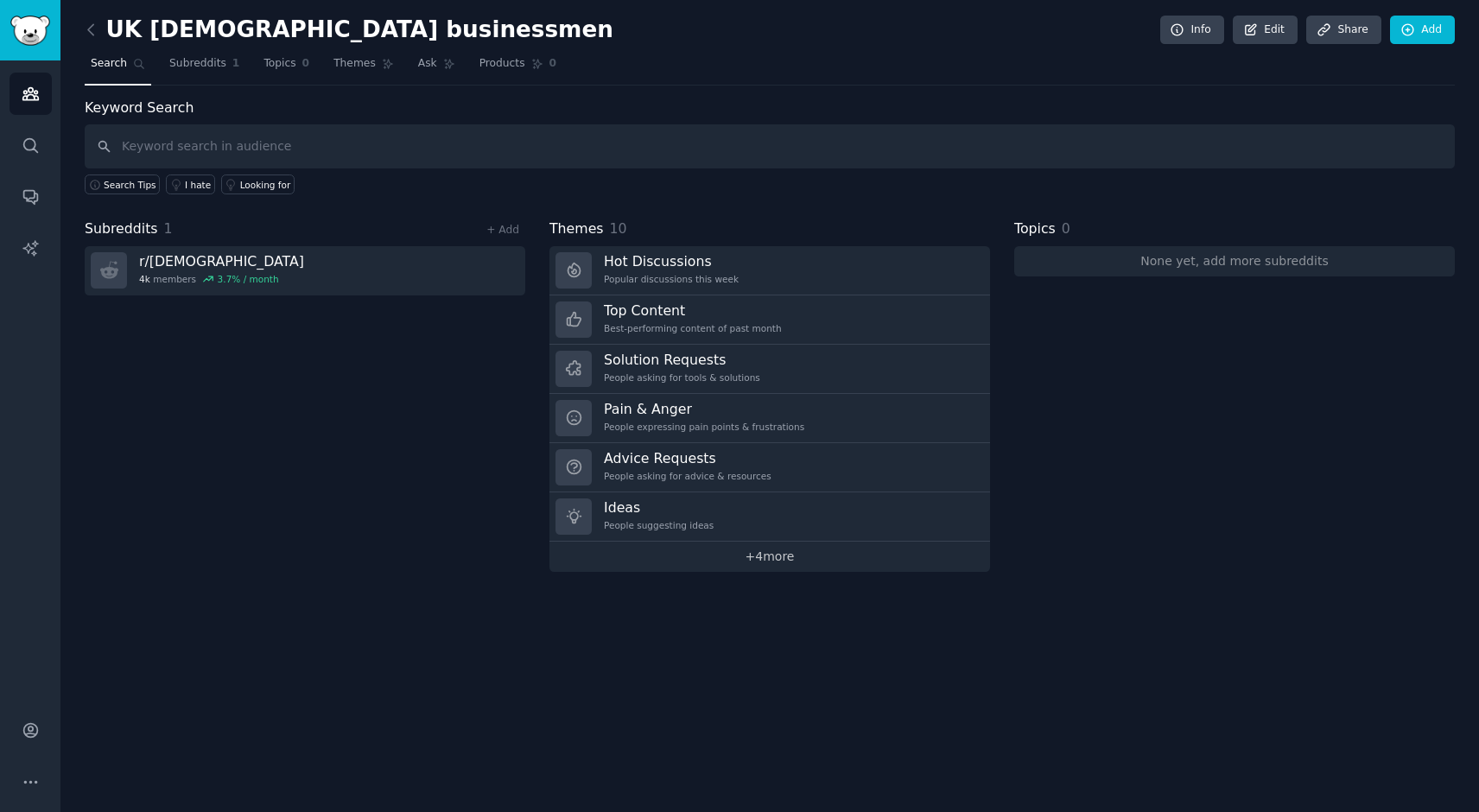
click at [762, 554] on link "+ 4 more" at bounding box center [769, 556] width 441 height 30
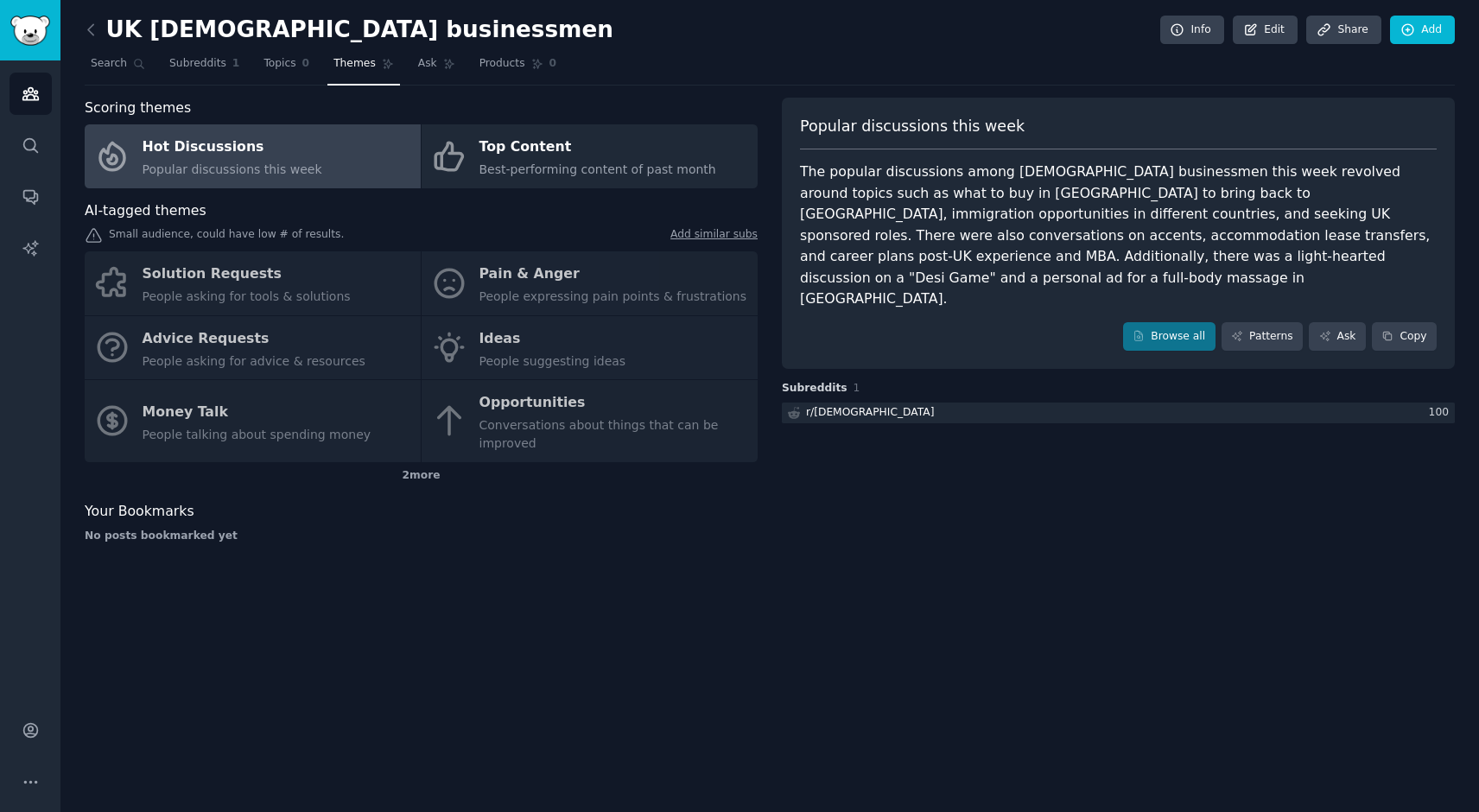
click at [285, 424] on div "Solution Requests People asking for tools & solutions Pain & Anger People expre…" at bounding box center [421, 357] width 673 height 211
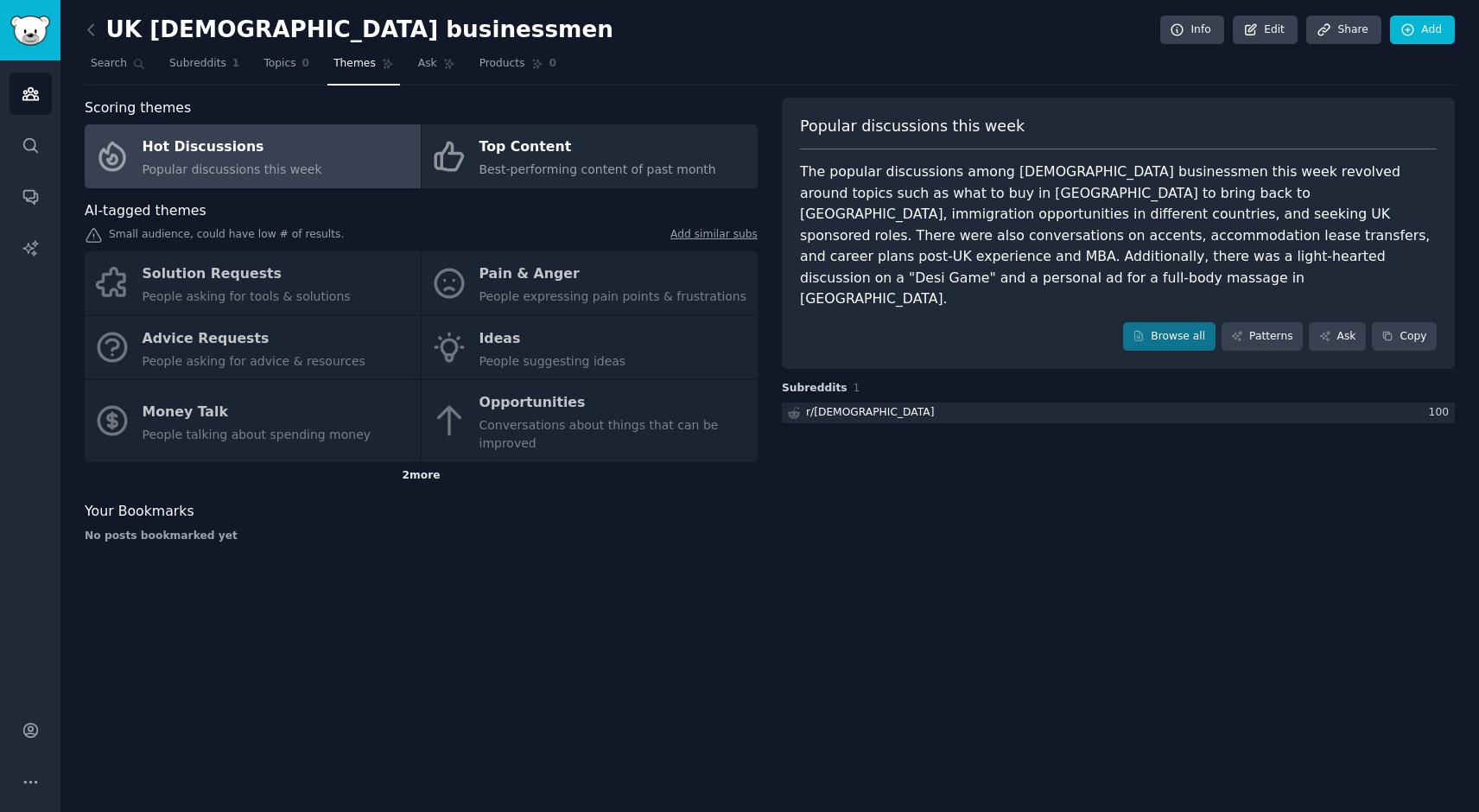
click at [416, 475] on div "2 more" at bounding box center [421, 475] width 673 height 27
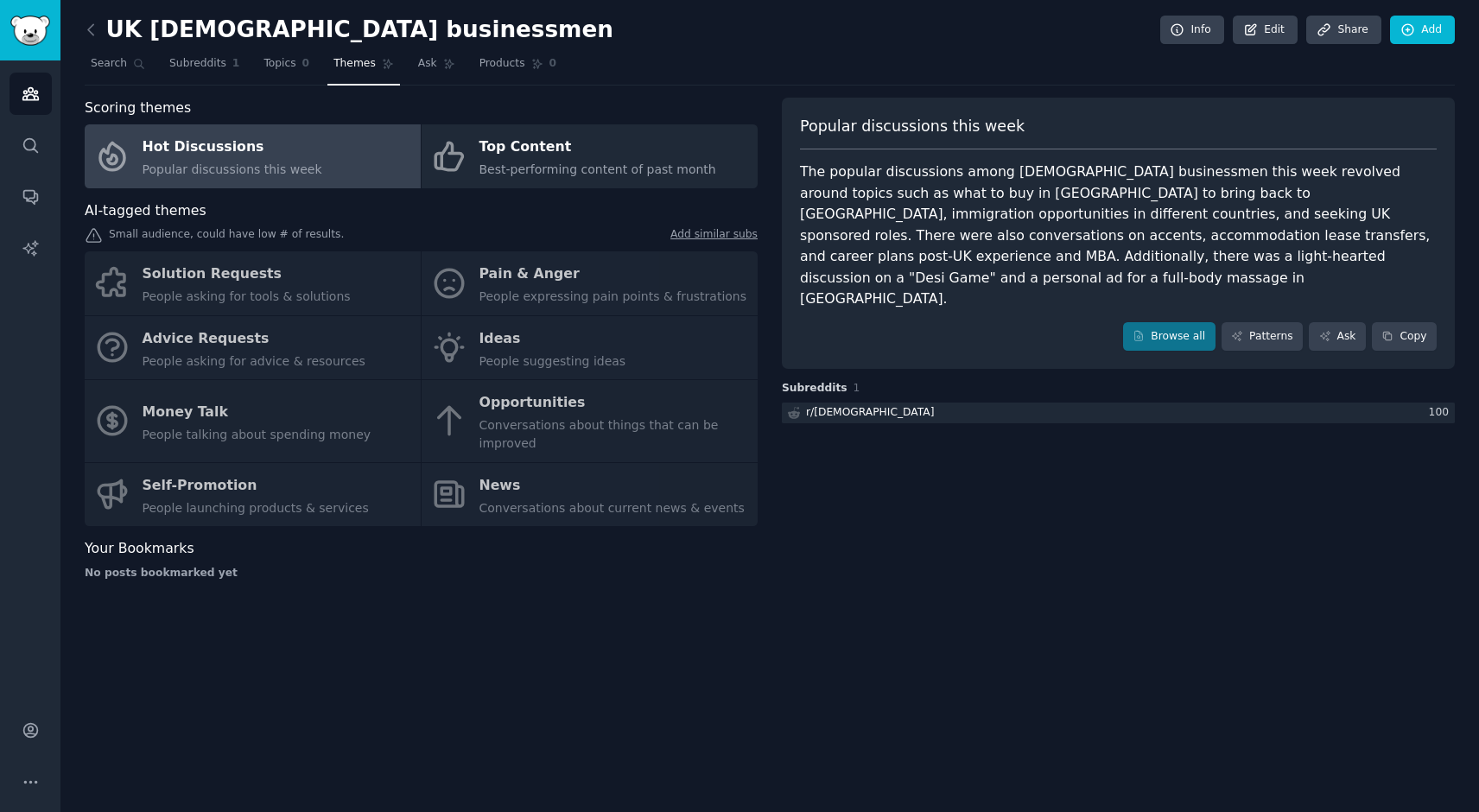
click at [277, 488] on div "Solution Requests People asking for tools & solutions Pain & Anger People expre…" at bounding box center [421, 388] width 673 height 274
click at [116, 68] on span "Search" at bounding box center [109, 64] width 36 height 16
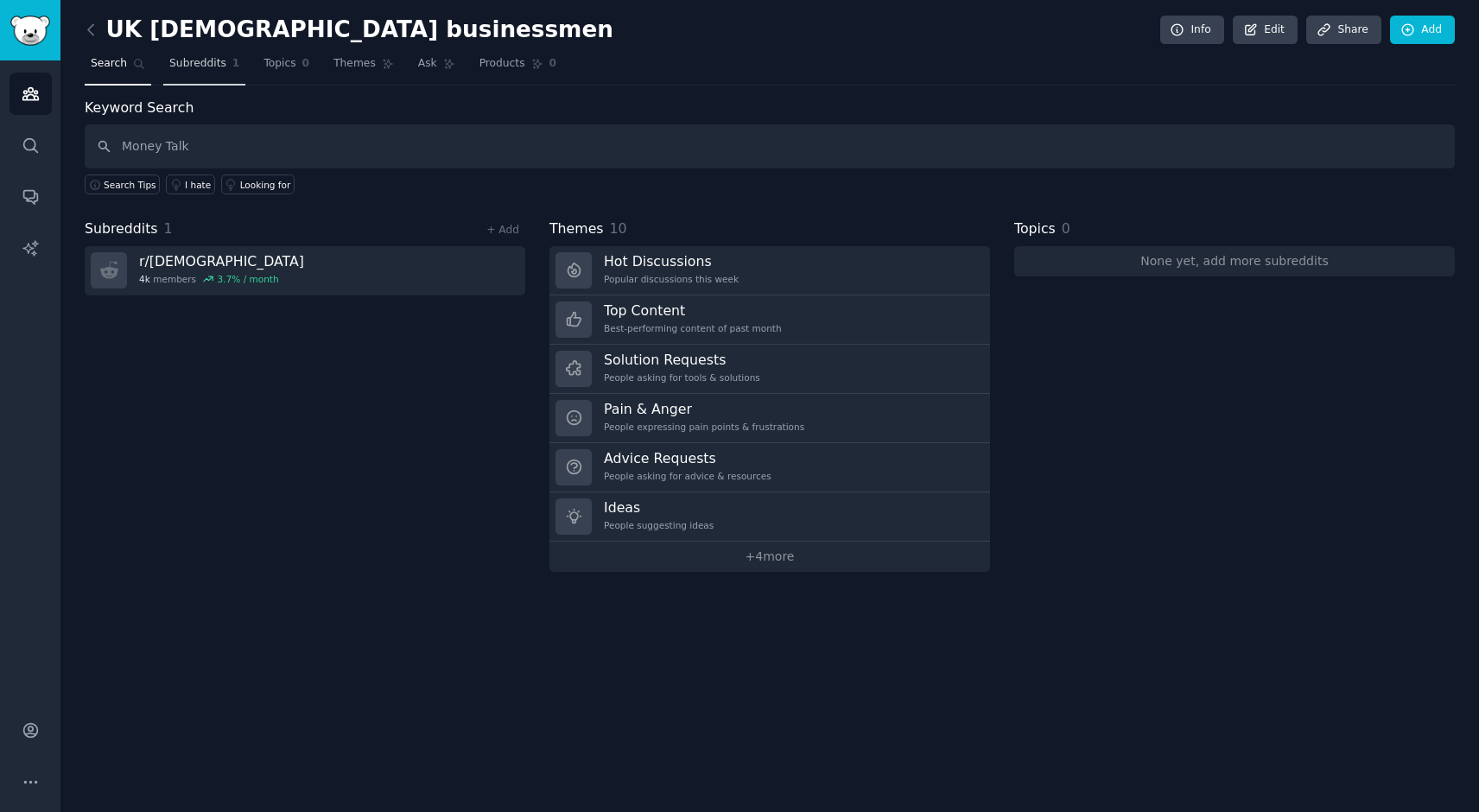
type input "Money Talk"
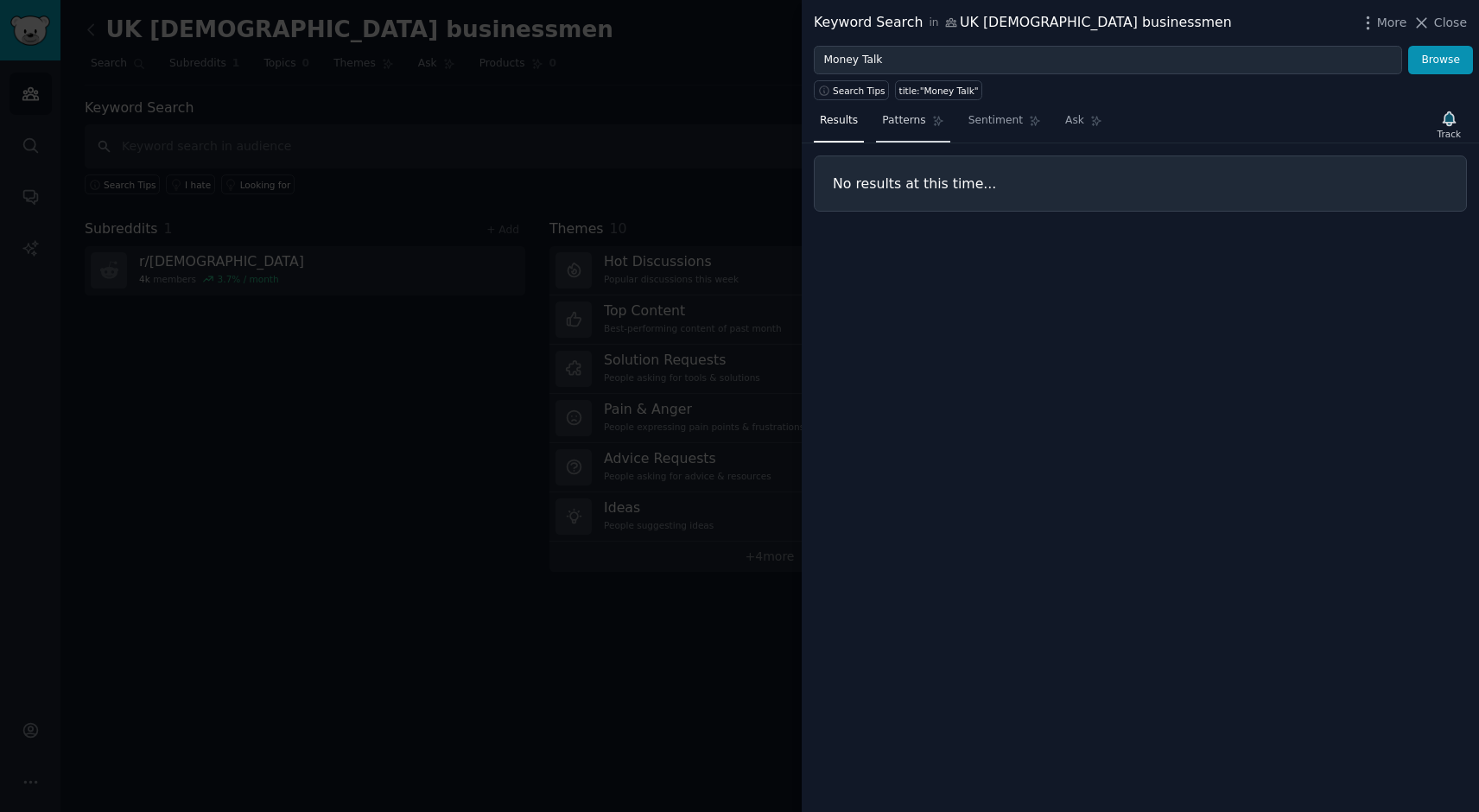
click at [908, 124] on span "Patterns" at bounding box center [903, 121] width 43 height 16
click at [986, 128] on span "Sentiment" at bounding box center [996, 121] width 55 height 16
click at [360, 377] on div at bounding box center [739, 406] width 1479 height 812
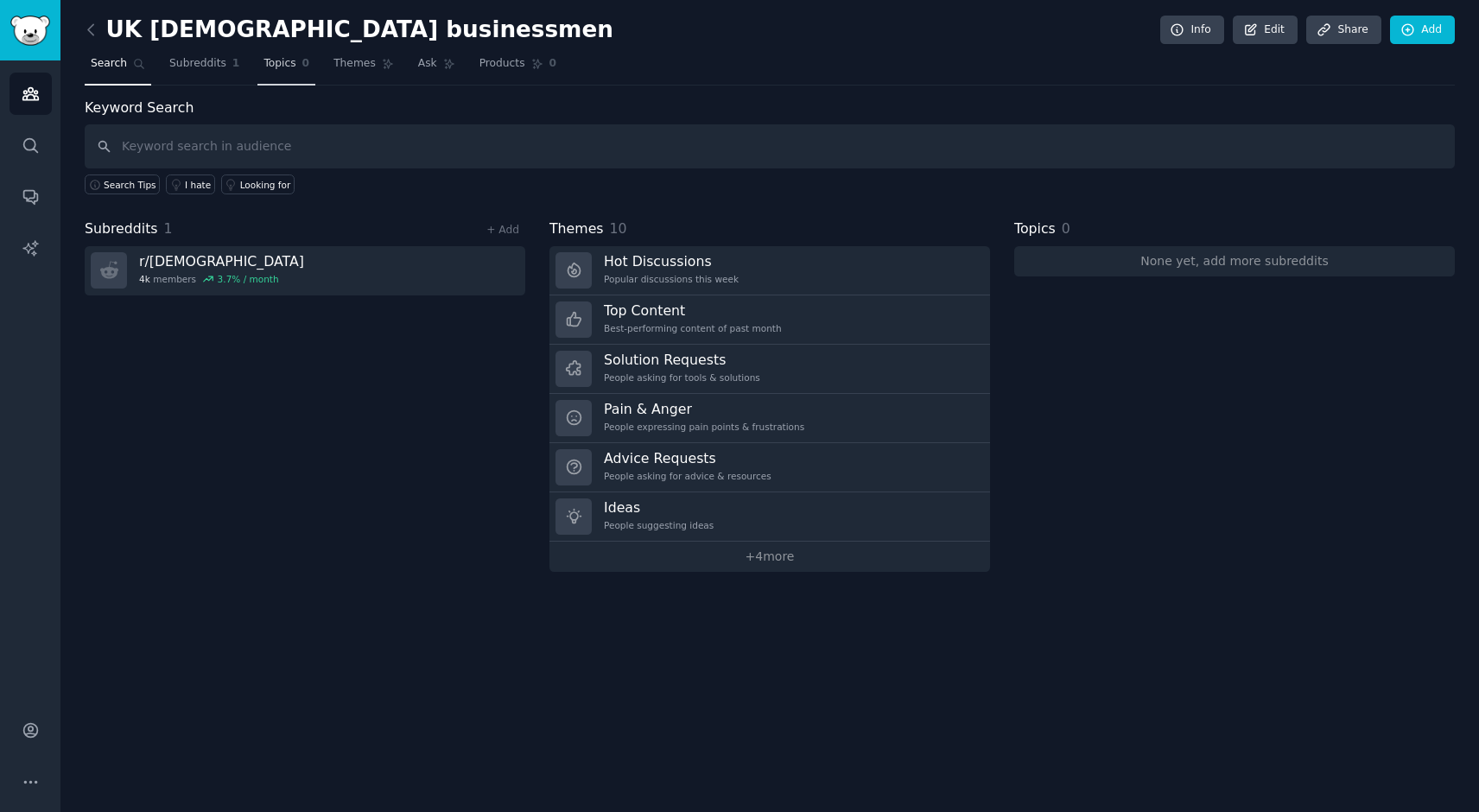
click at [275, 71] on link "Topics 0" at bounding box center [287, 68] width 58 height 35
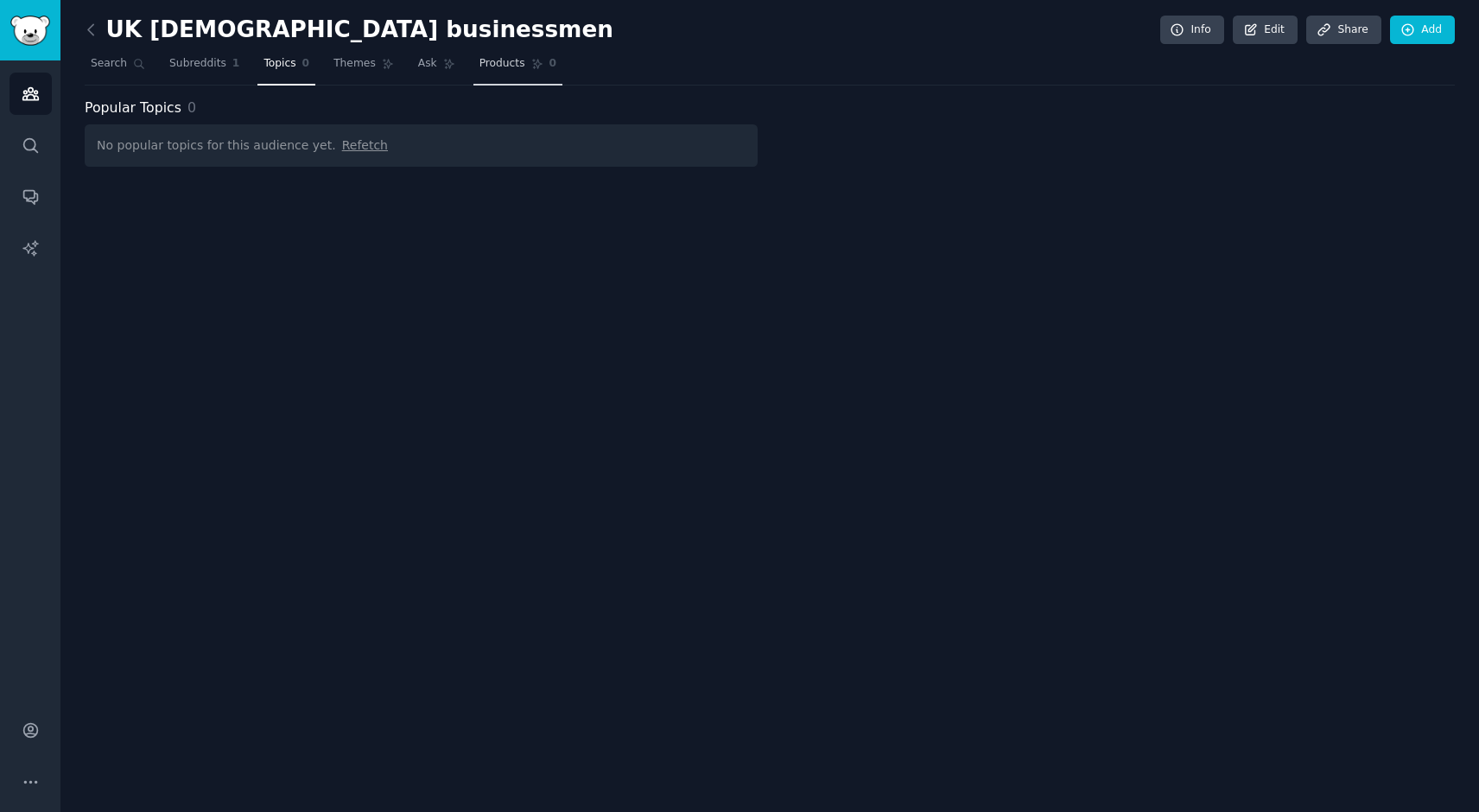
click at [496, 63] on span "Products" at bounding box center [502, 64] width 46 height 16
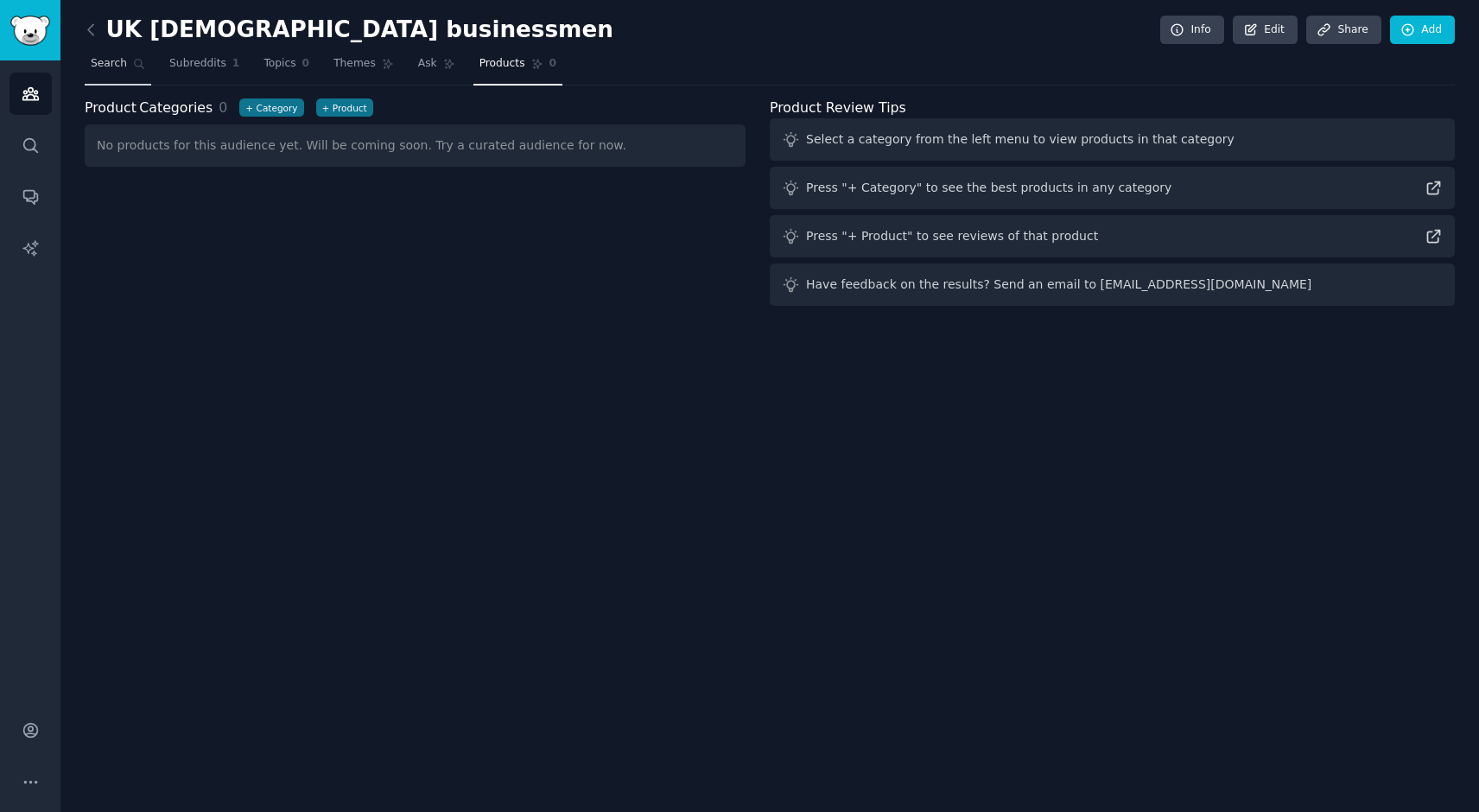
click at [109, 67] on span "Search" at bounding box center [109, 64] width 36 height 16
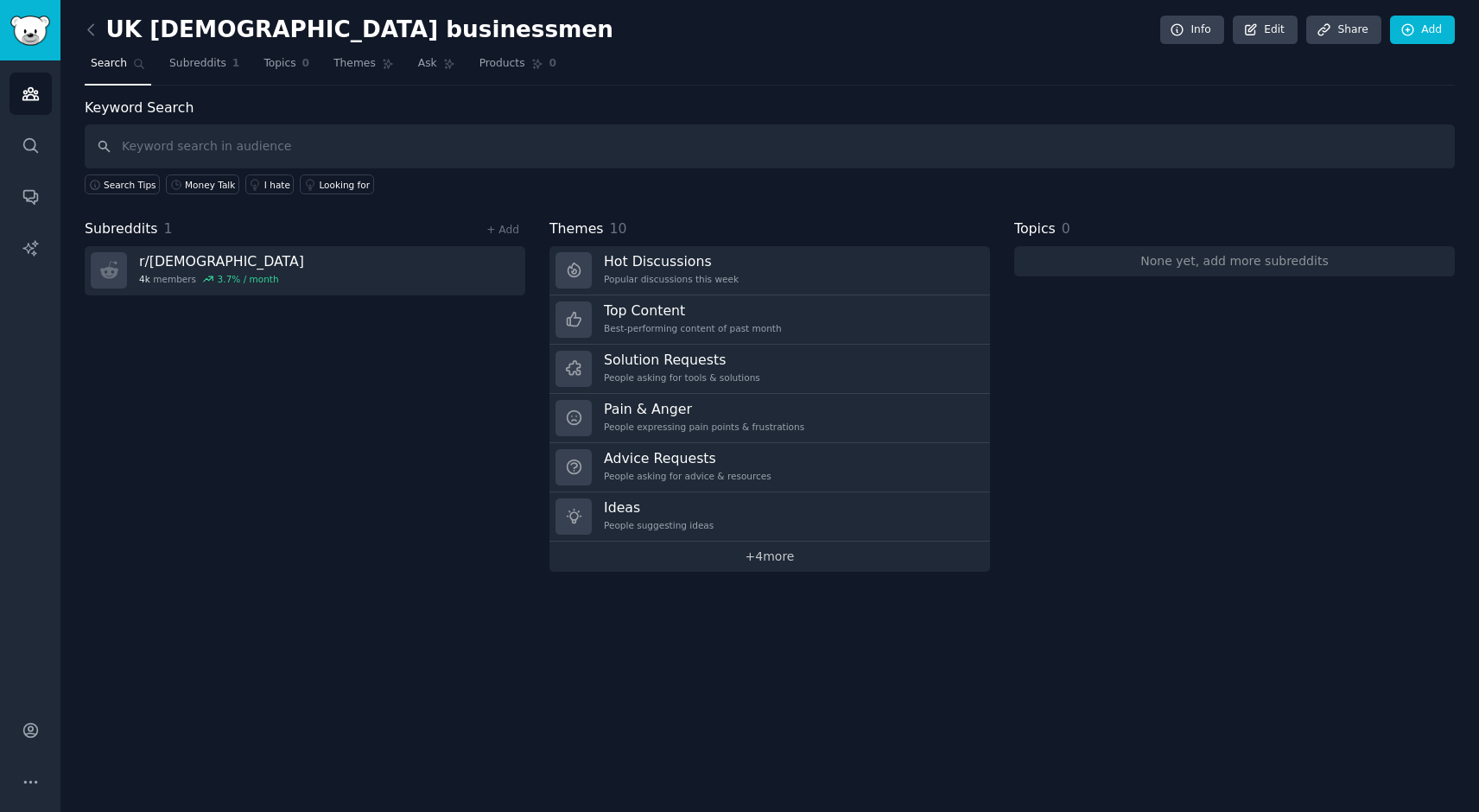
click at [759, 563] on link "+ 4 more" at bounding box center [769, 556] width 441 height 30
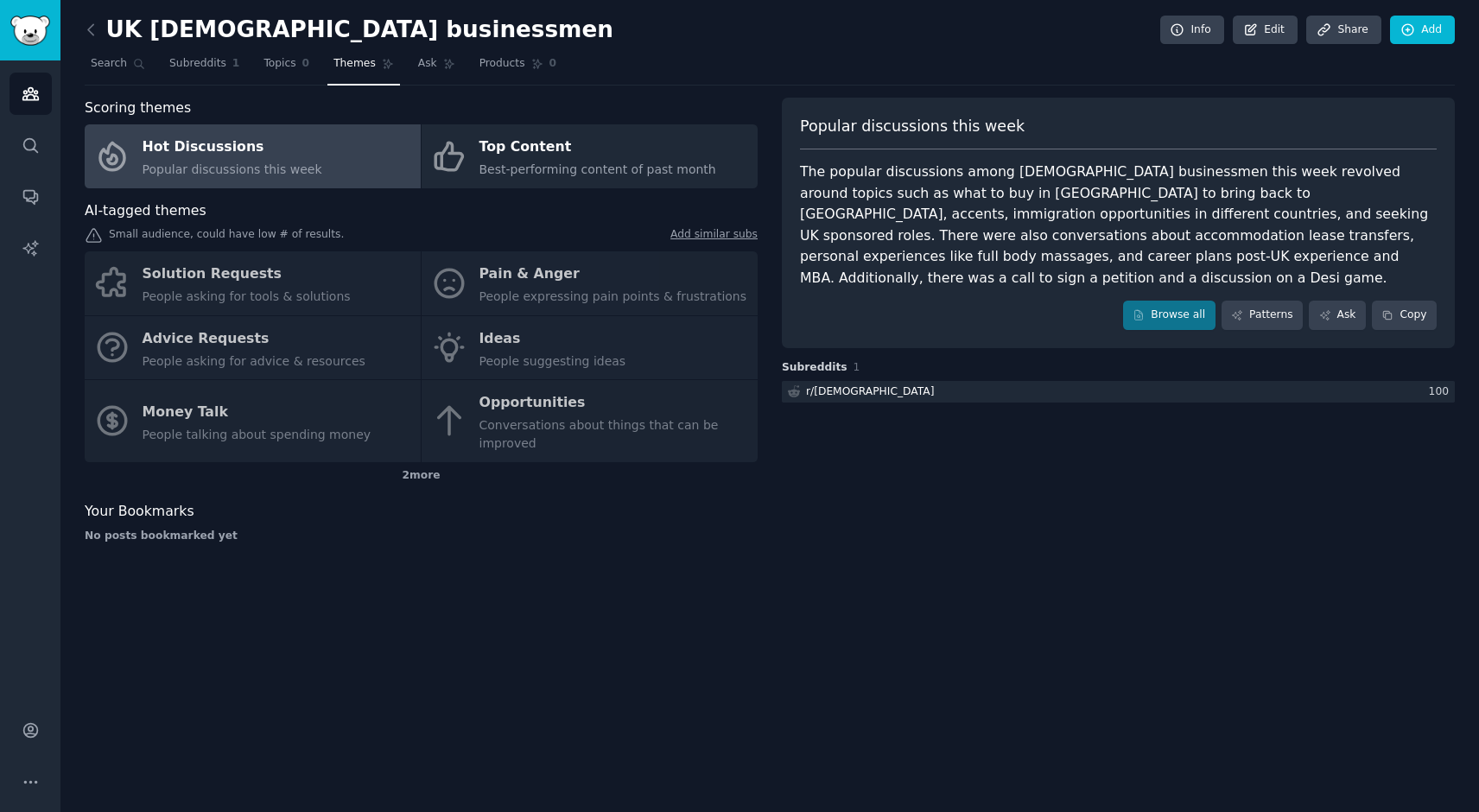
click at [291, 416] on div "Solution Requests People asking for tools & solutions Pain & Anger People expre…" at bounding box center [421, 357] width 673 height 211
click at [201, 413] on div "Solution Requests People asking for tools & solutions Pain & Anger People expre…" at bounding box center [421, 357] width 673 height 211
click at [267, 416] on div "Solution Requests People asking for tools & solutions Pain & Anger People expre…" at bounding box center [421, 357] width 673 height 211
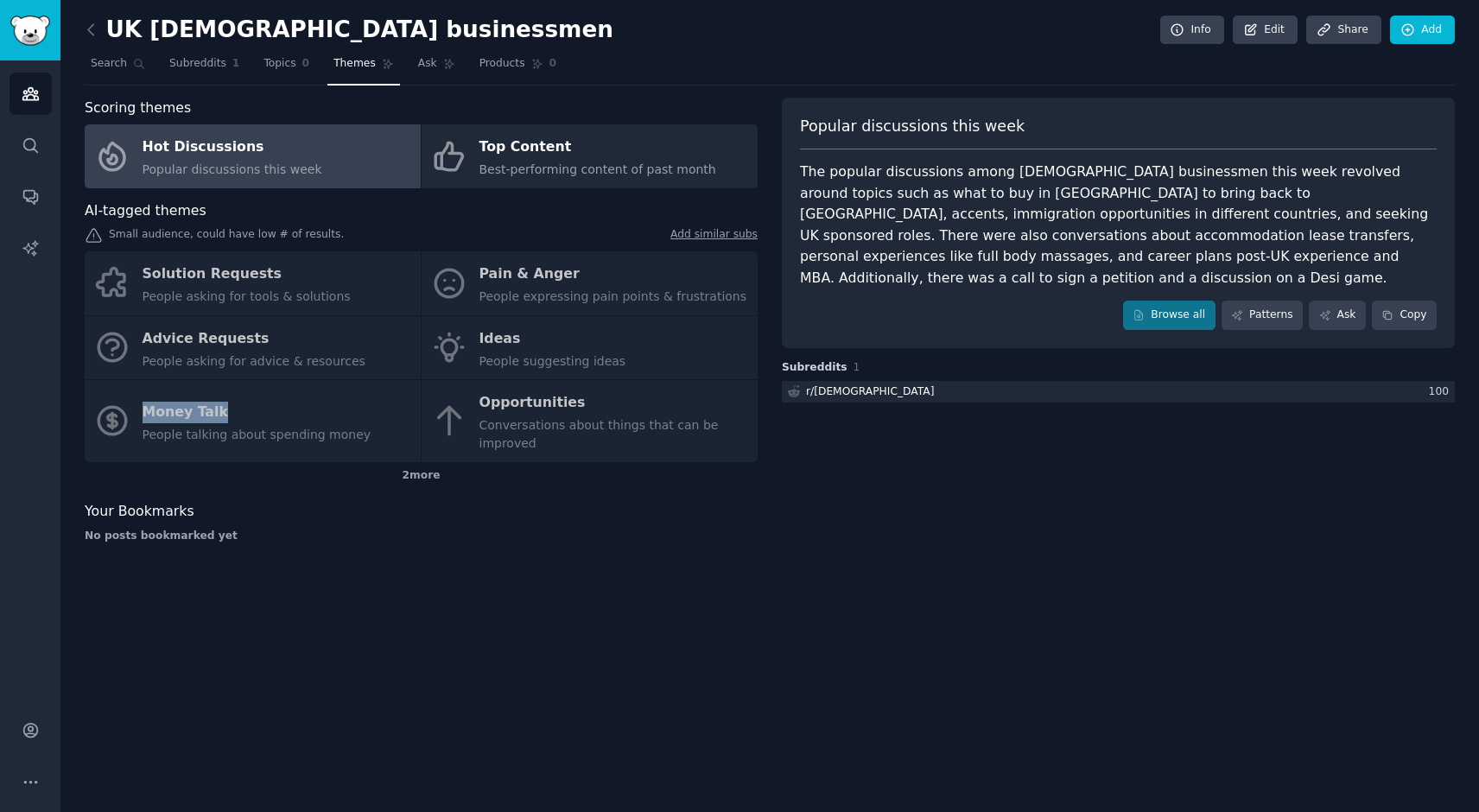
click at [267, 416] on div "Solution Requests People asking for tools & solutions Pain & Anger People expre…" at bounding box center [421, 357] width 673 height 211
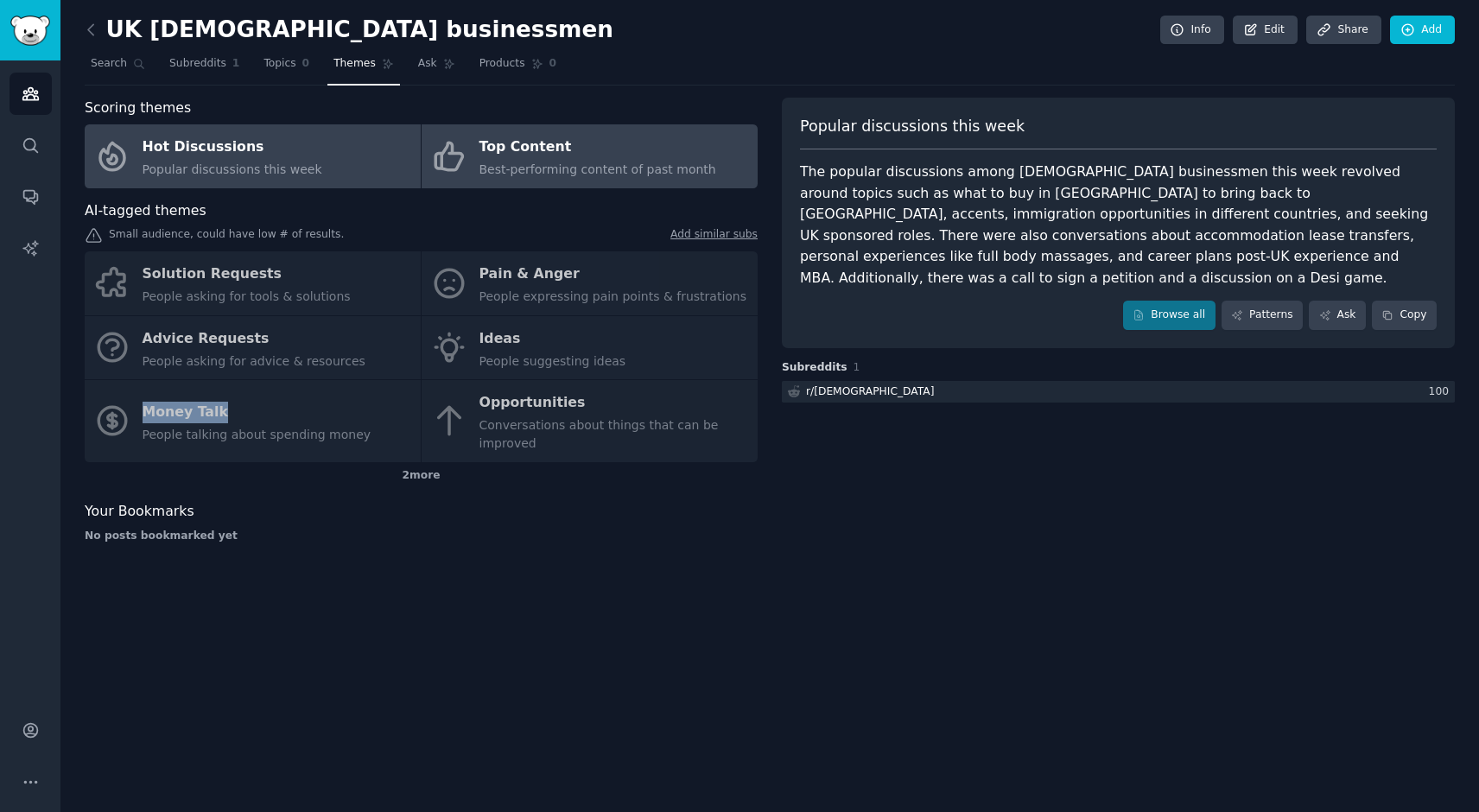
click at [628, 139] on div "Top Content" at bounding box center [598, 147] width 237 height 27
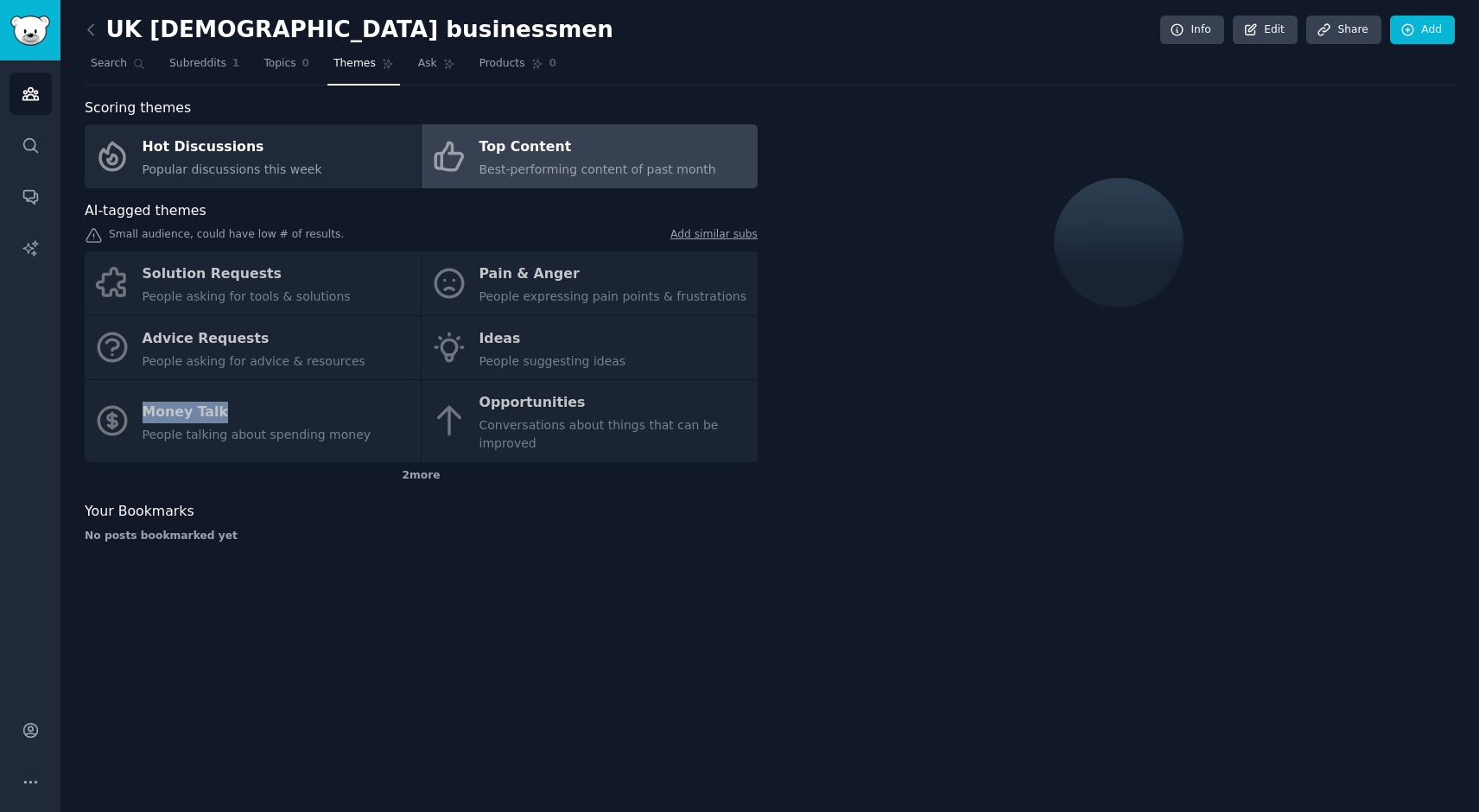
click at [300, 393] on div "Solution Requests People asking for tools & solutions Pain & Anger People expre…" at bounding box center [421, 357] width 673 height 211
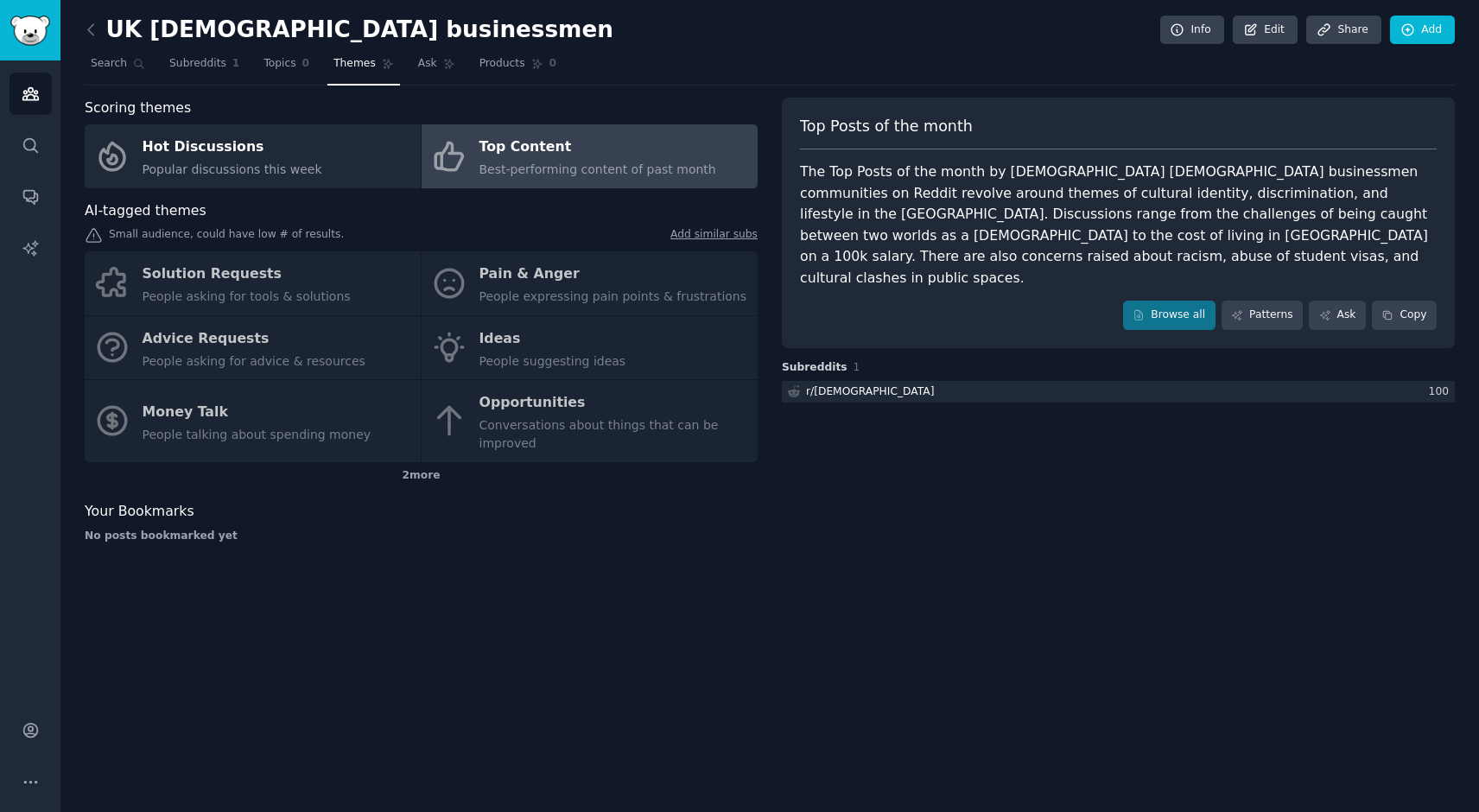
click at [279, 424] on div "Solution Requests People asking for tools & solutions Pain & Anger People expre…" at bounding box center [421, 357] width 673 height 211
click at [271, 345] on div "Solution Requests People asking for tools & solutions Pain & Anger People expre…" at bounding box center [421, 357] width 673 height 211
click at [117, 61] on span "Search" at bounding box center [109, 64] width 36 height 16
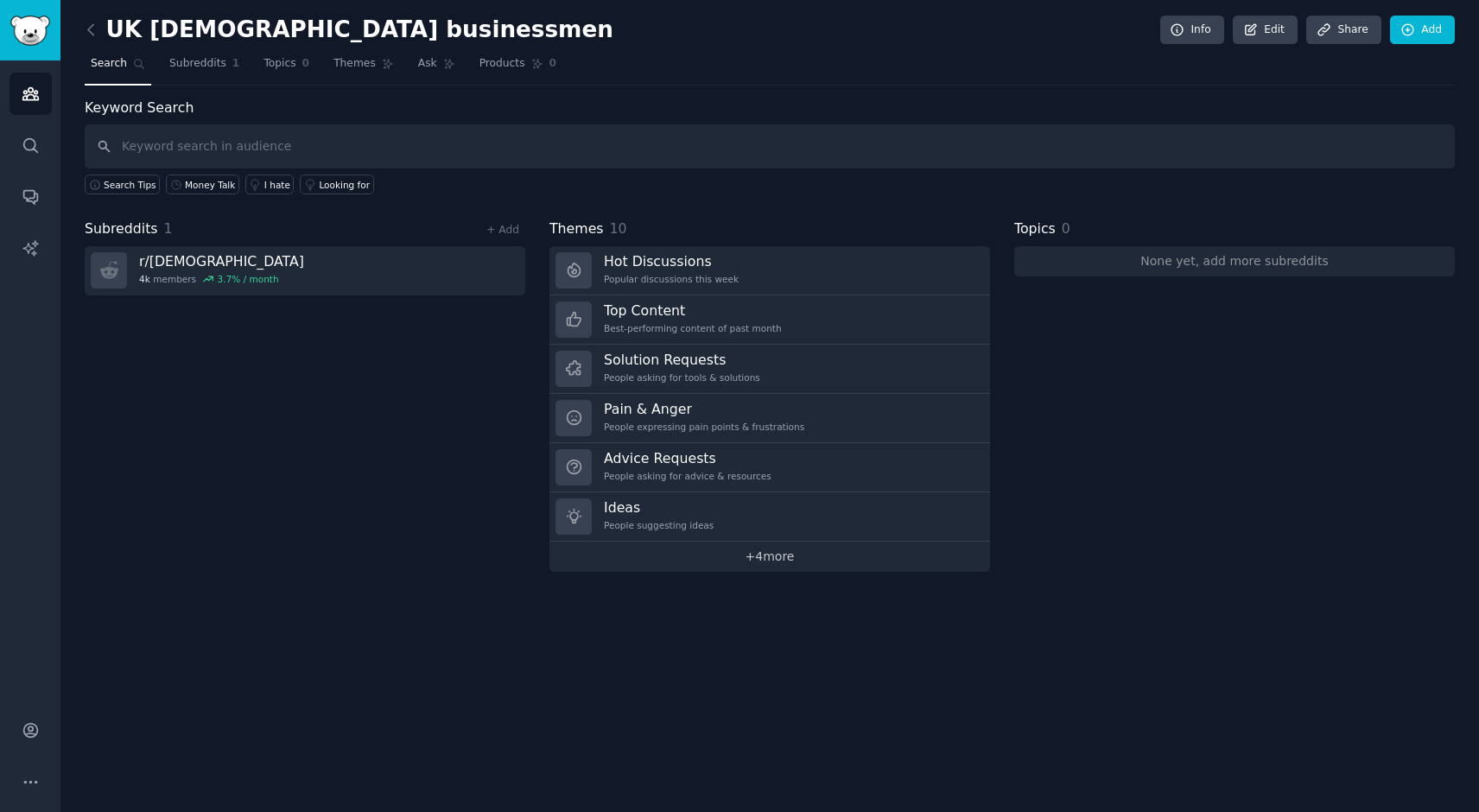
click at [775, 556] on link "+ 4 more" at bounding box center [769, 556] width 441 height 30
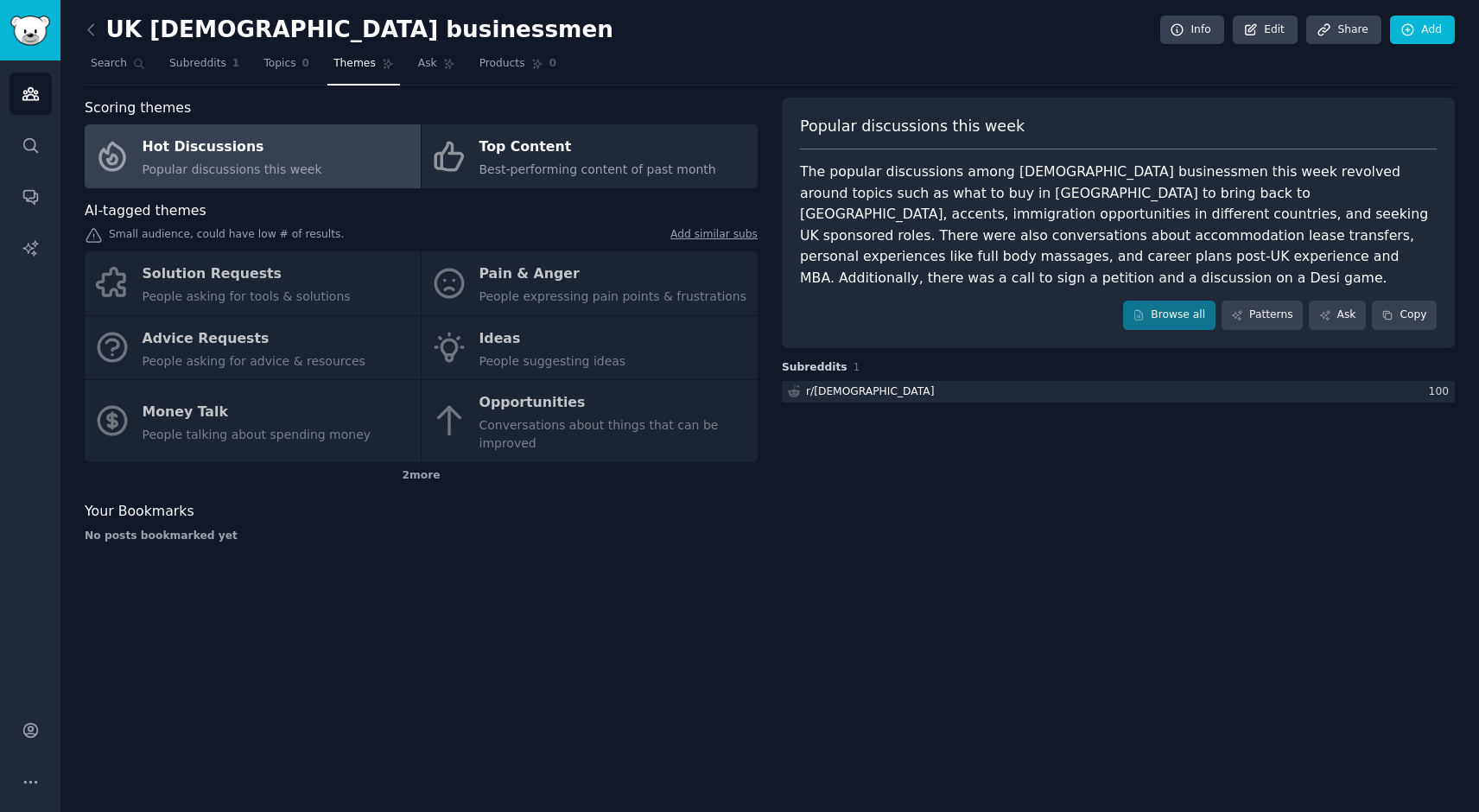
click at [314, 414] on div "Solution Requests People asking for tools & solutions Pain & Anger People expre…" at bounding box center [421, 357] width 673 height 211
click at [105, 66] on span "Search" at bounding box center [109, 64] width 36 height 16
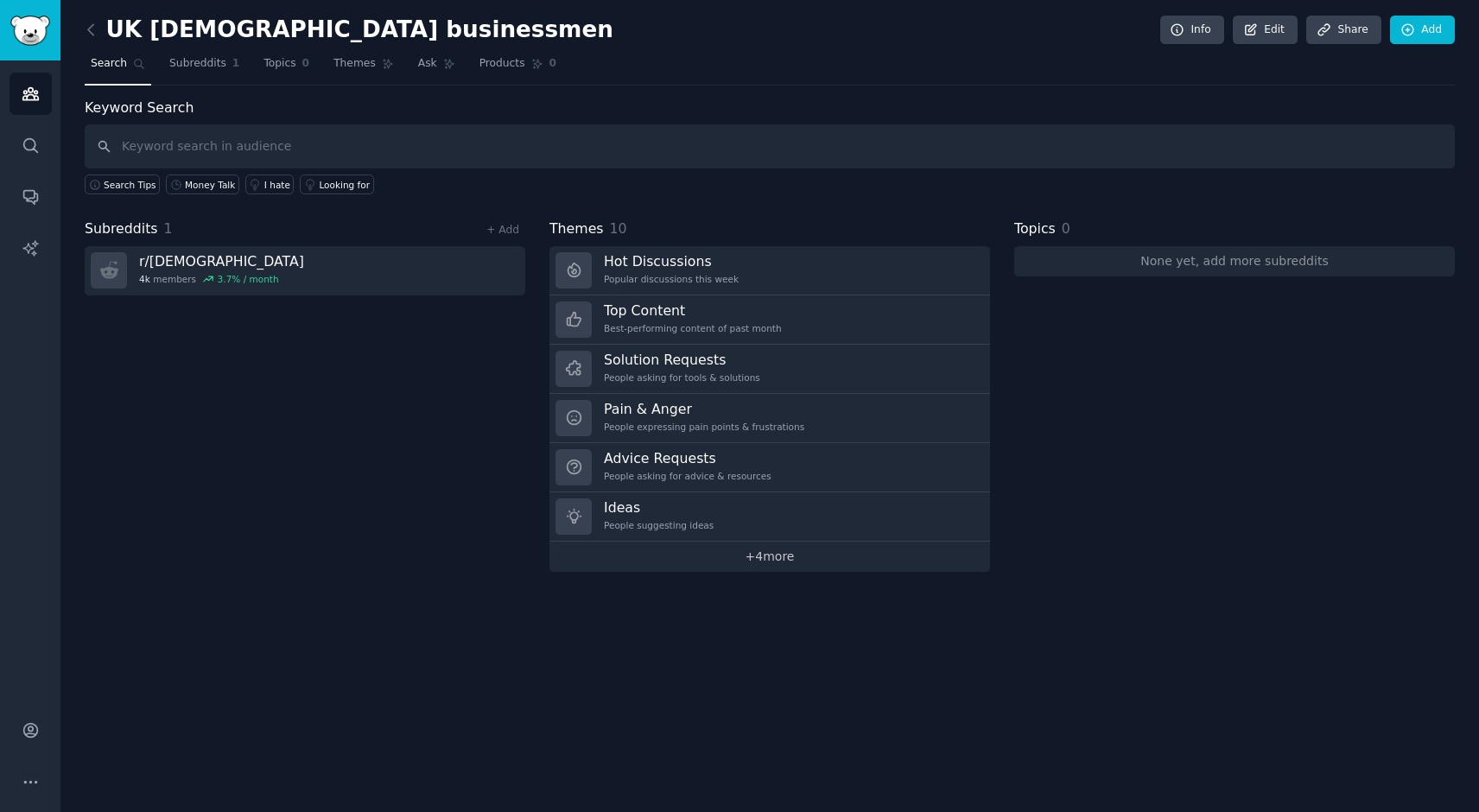
click at [728, 558] on link "+ 4 more" at bounding box center [769, 556] width 441 height 30
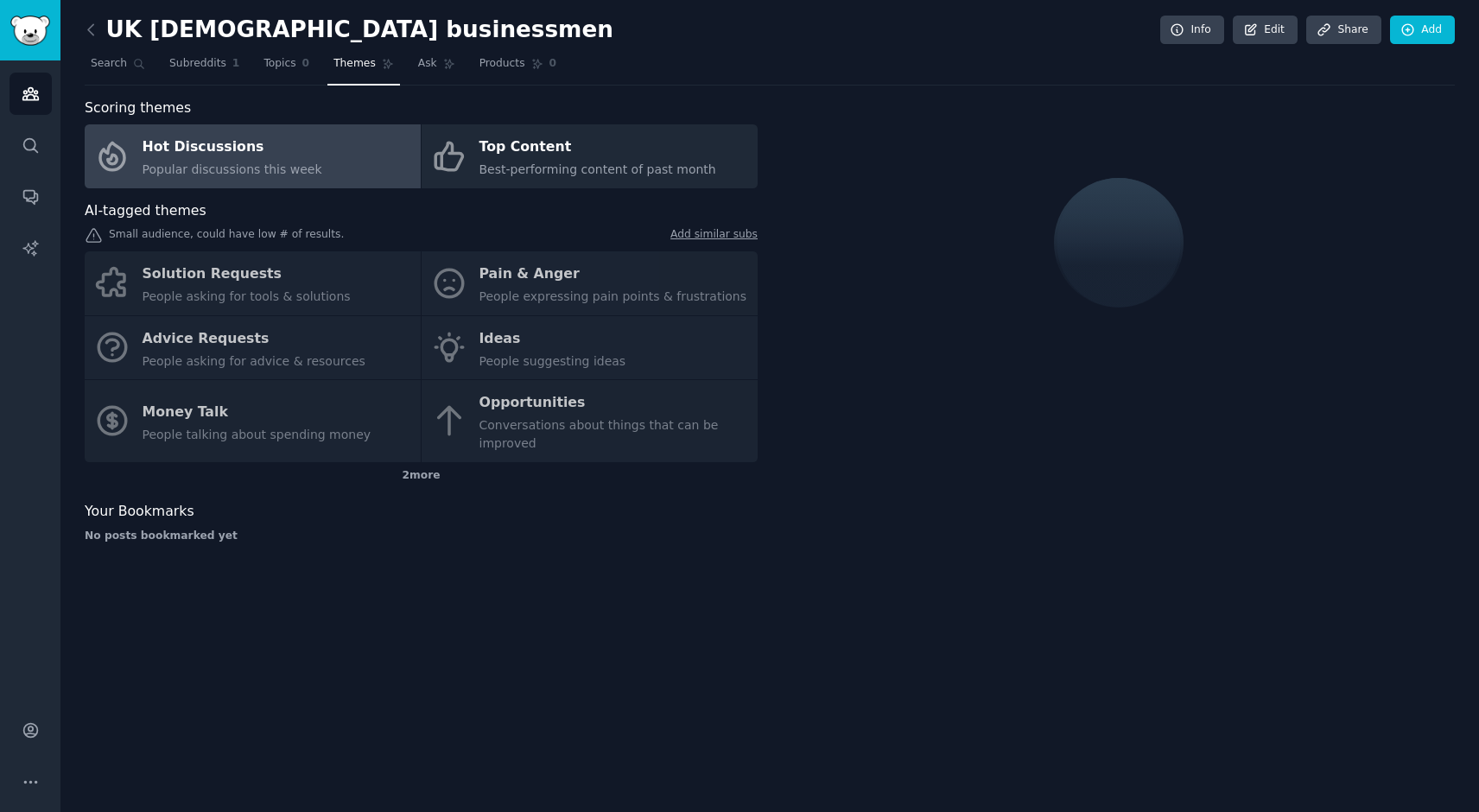
click at [268, 412] on div "Solution Requests People asking for tools & solutions Pain & Anger People expre…" at bounding box center [421, 357] width 673 height 211
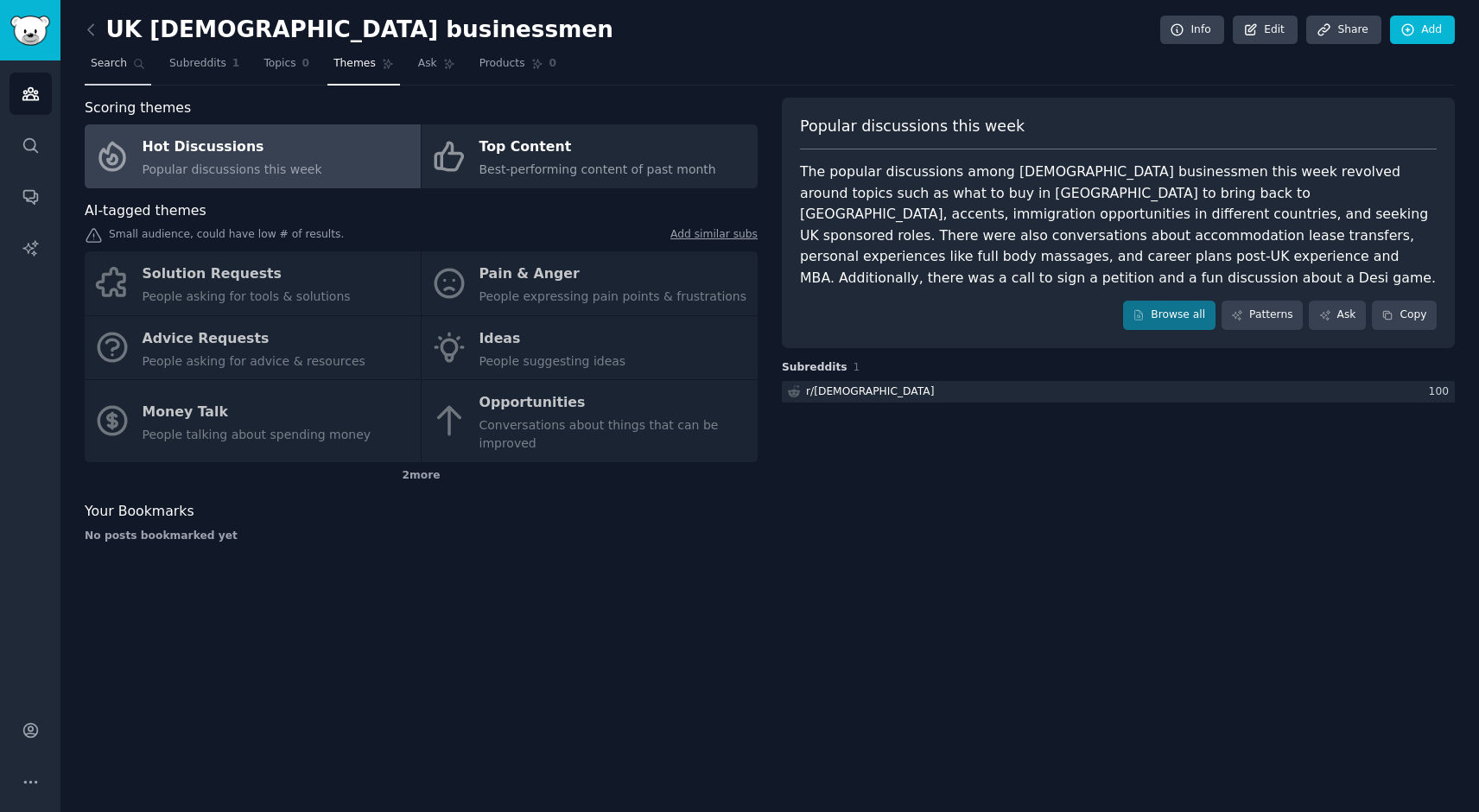
click at [118, 62] on span "Search" at bounding box center [109, 64] width 36 height 16
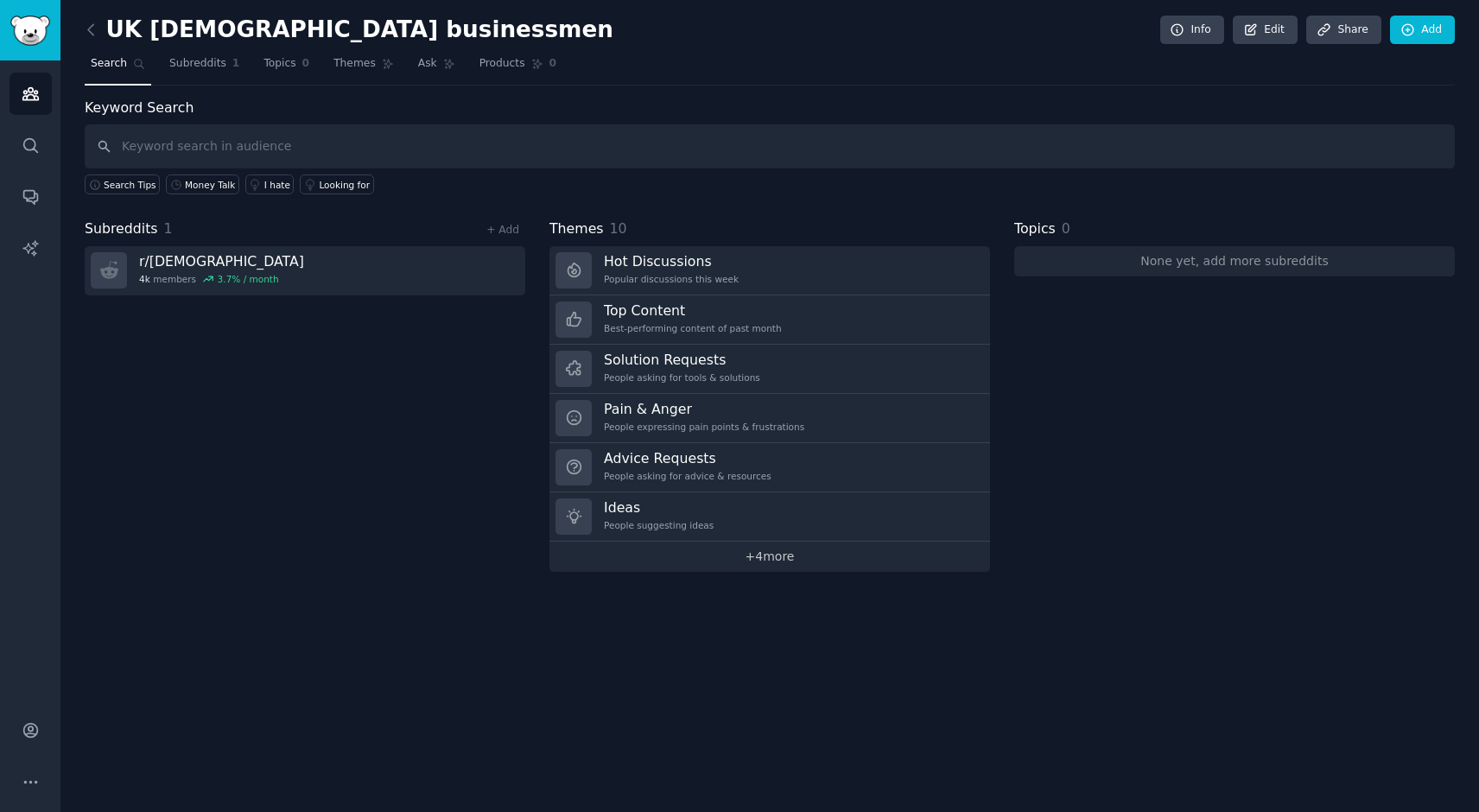
click at [763, 558] on link "+ 4 more" at bounding box center [769, 556] width 441 height 30
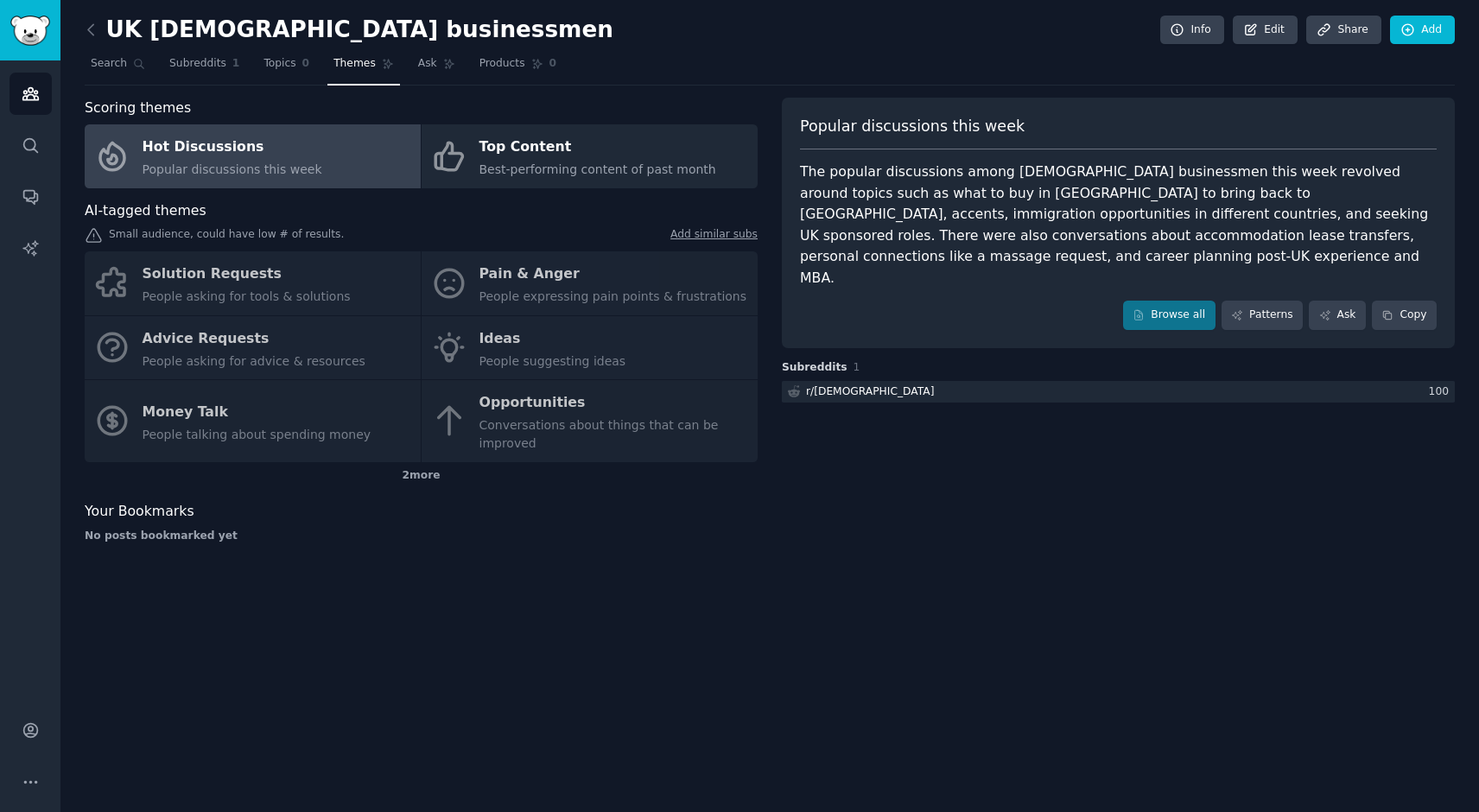
click at [541, 415] on div "Solution Requests People asking for tools & solutions Pain & Anger People expre…" at bounding box center [421, 357] width 673 height 211
